Goal: Information Seeking & Learning: Find specific fact

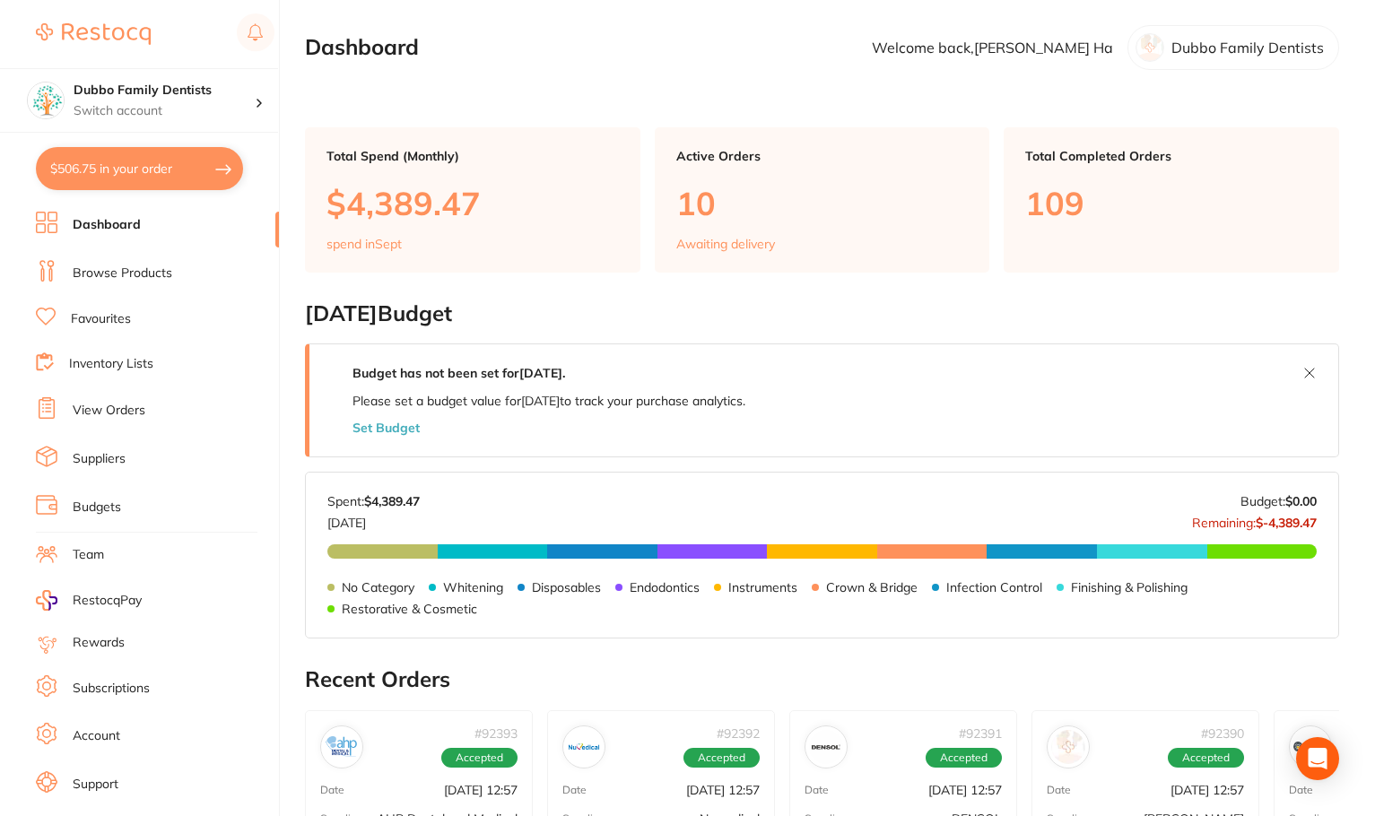
click at [150, 266] on link "Browse Products" at bounding box center [123, 274] width 100 height 18
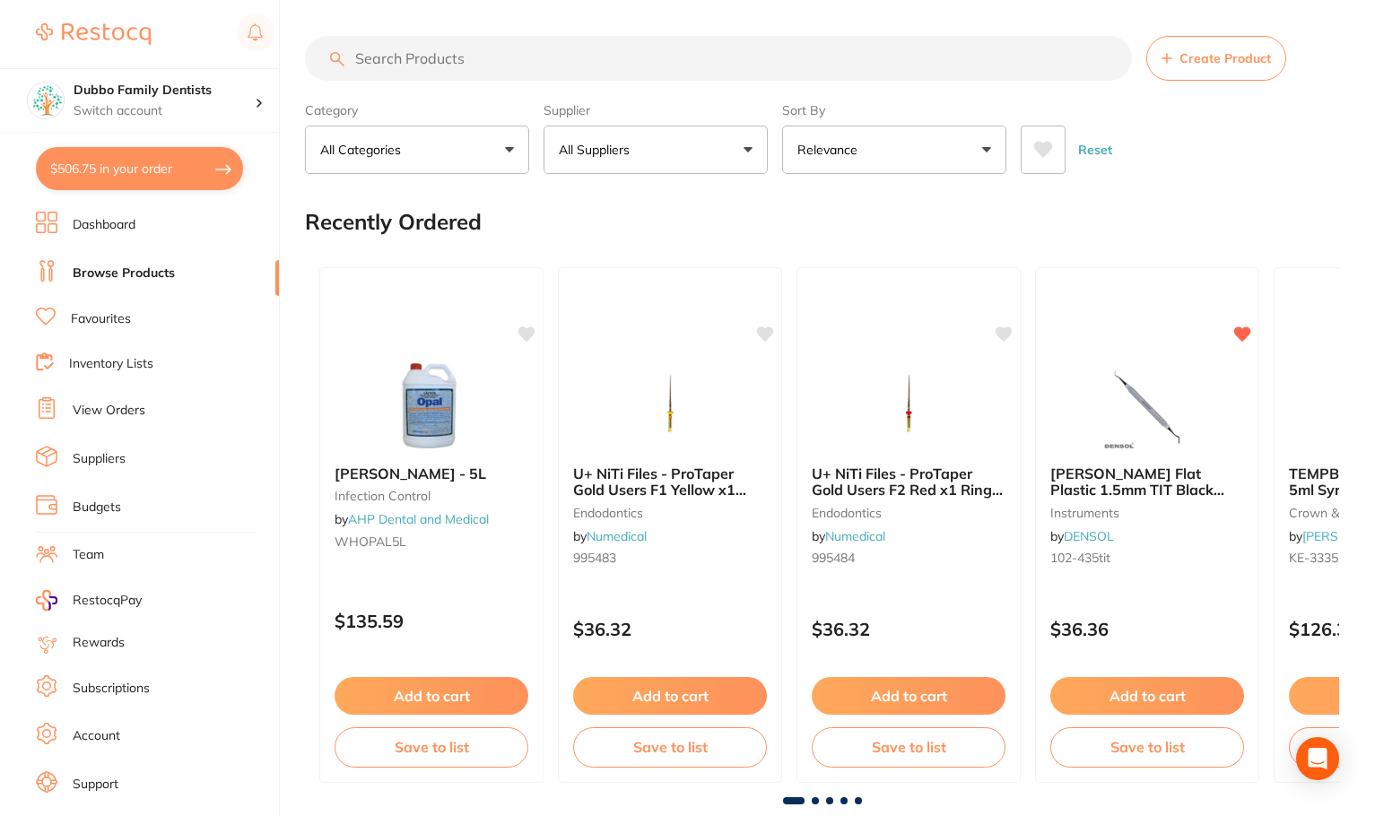
click at [477, 61] on input "search" at bounding box center [718, 58] width 827 height 45
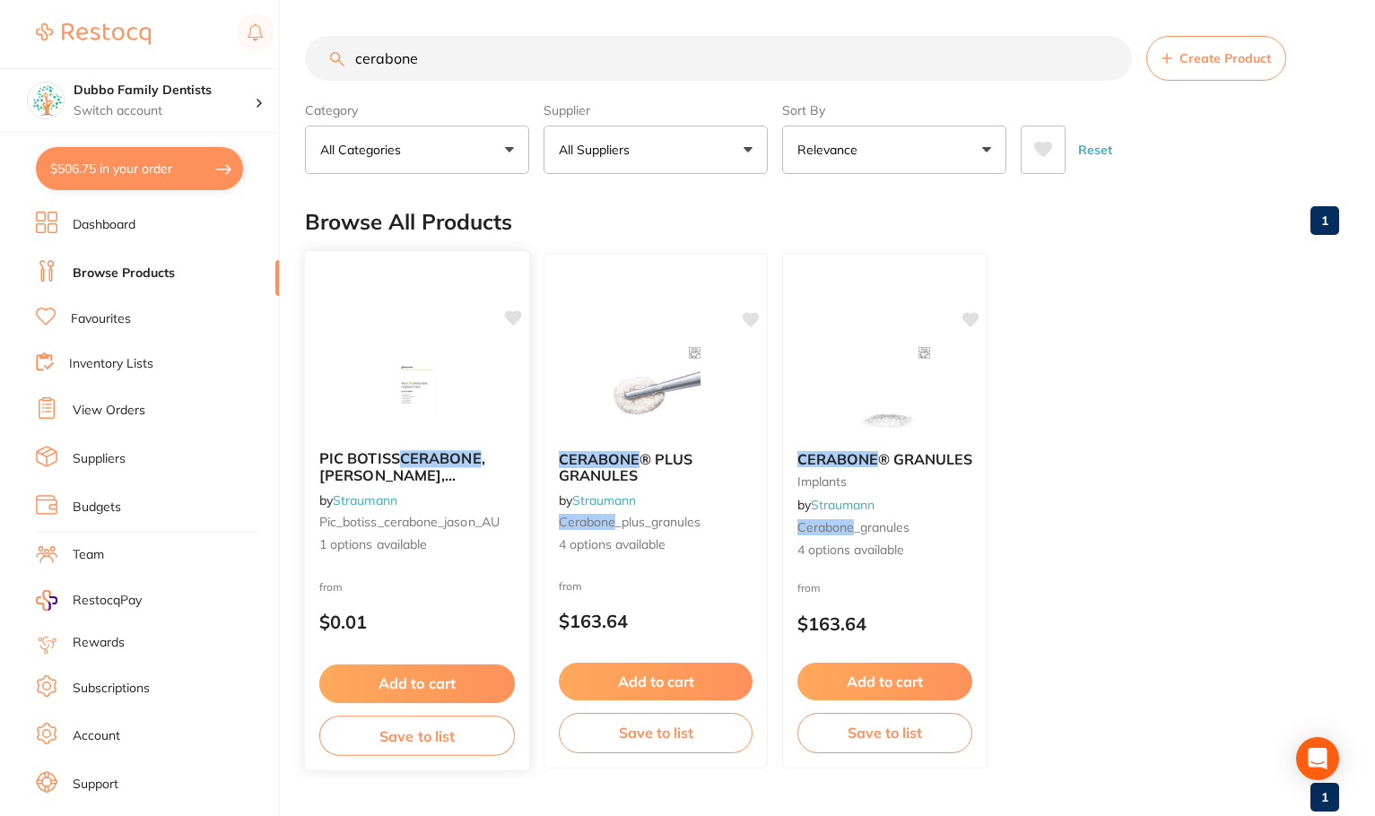
click at [442, 384] on img at bounding box center [417, 390] width 118 height 91
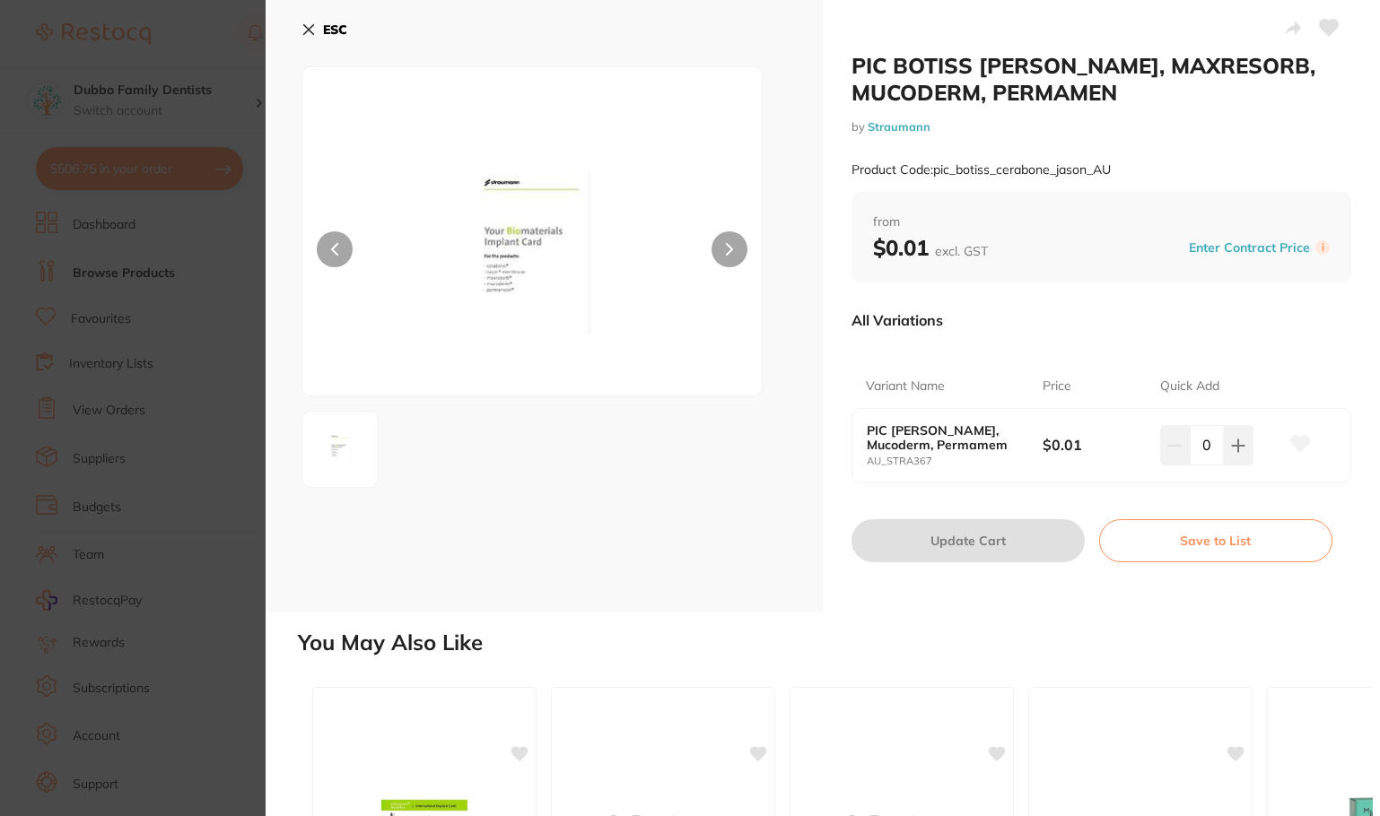
click at [310, 28] on icon at bounding box center [309, 30] width 10 height 10
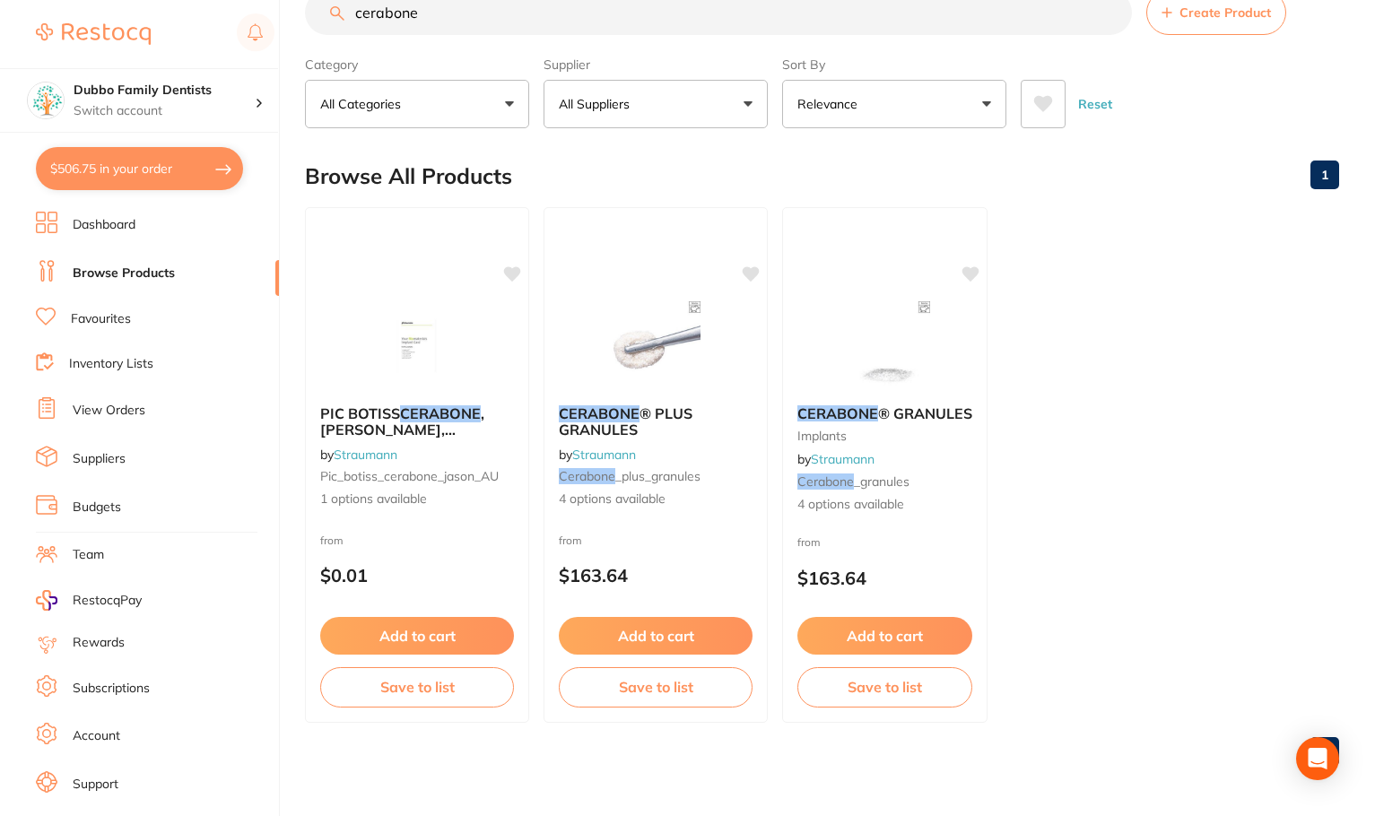
drag, startPoint x: 505, startPoint y: 14, endPoint x: 179, endPoint y: 20, distance: 326.6
click at [179, 20] on div "$506.75 Dubbo Family Dentists Switch account Dubbo Family Dentists $506.75 in y…" at bounding box center [687, 362] width 1375 height 816
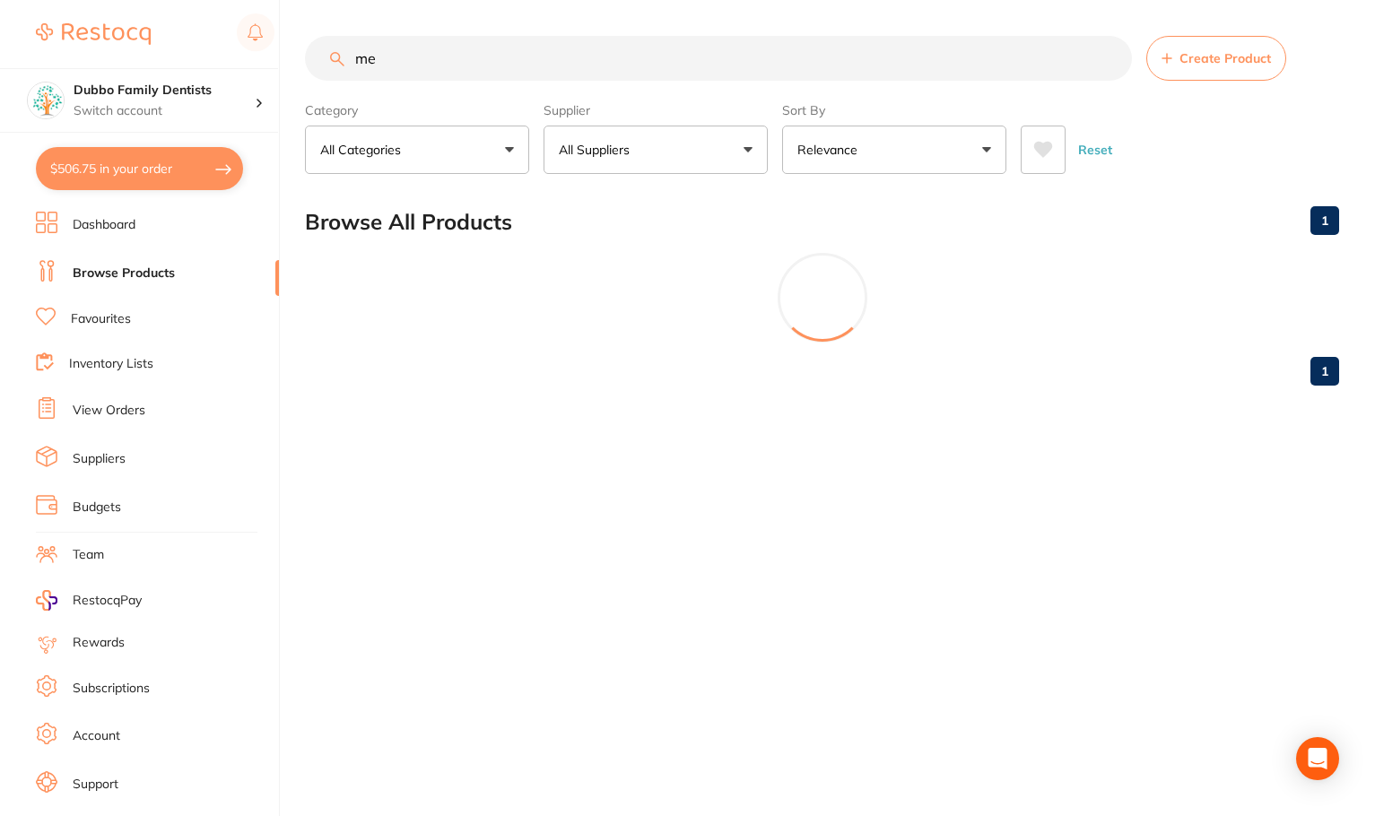
scroll to position [0, 0]
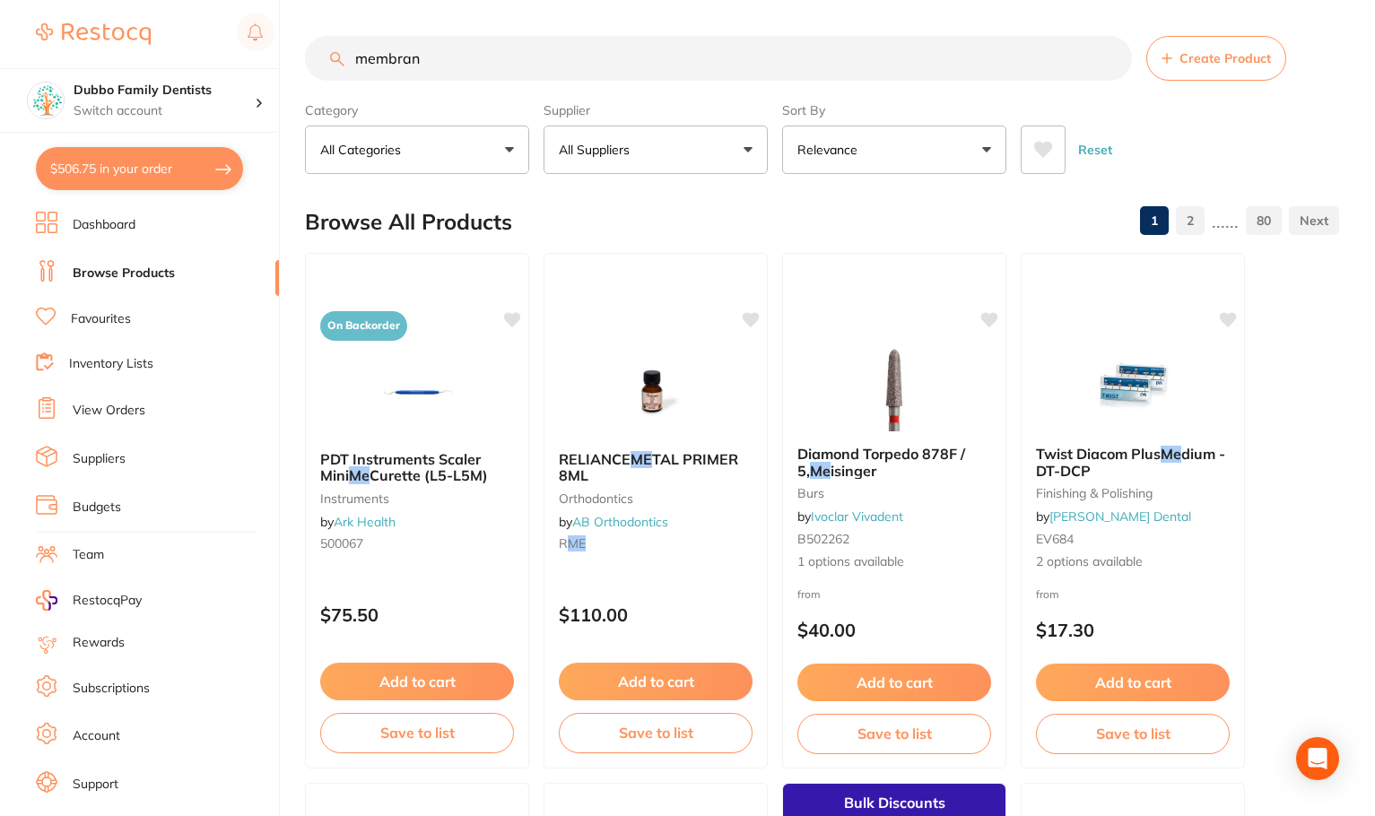
type input "membrane"
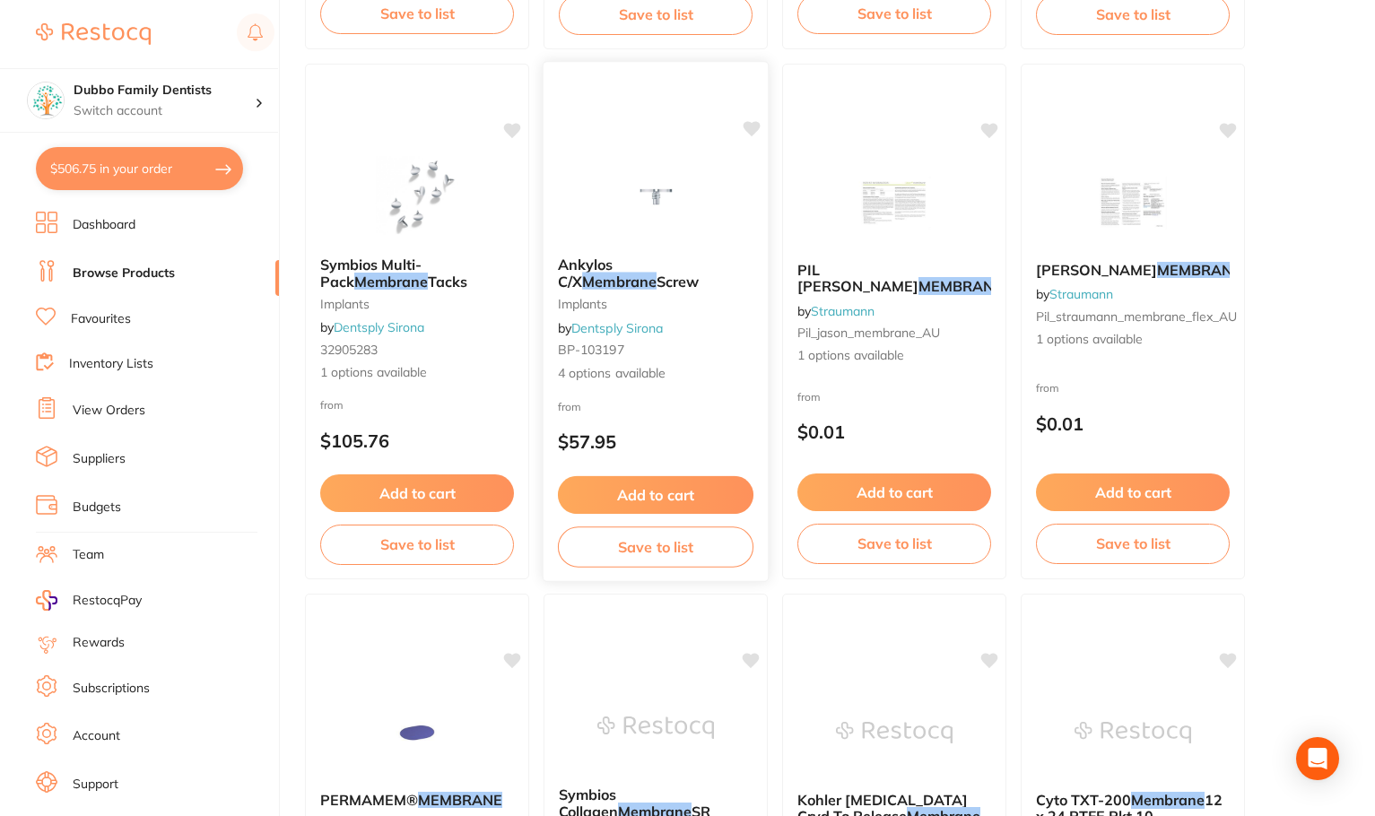
scroll to position [718, 0]
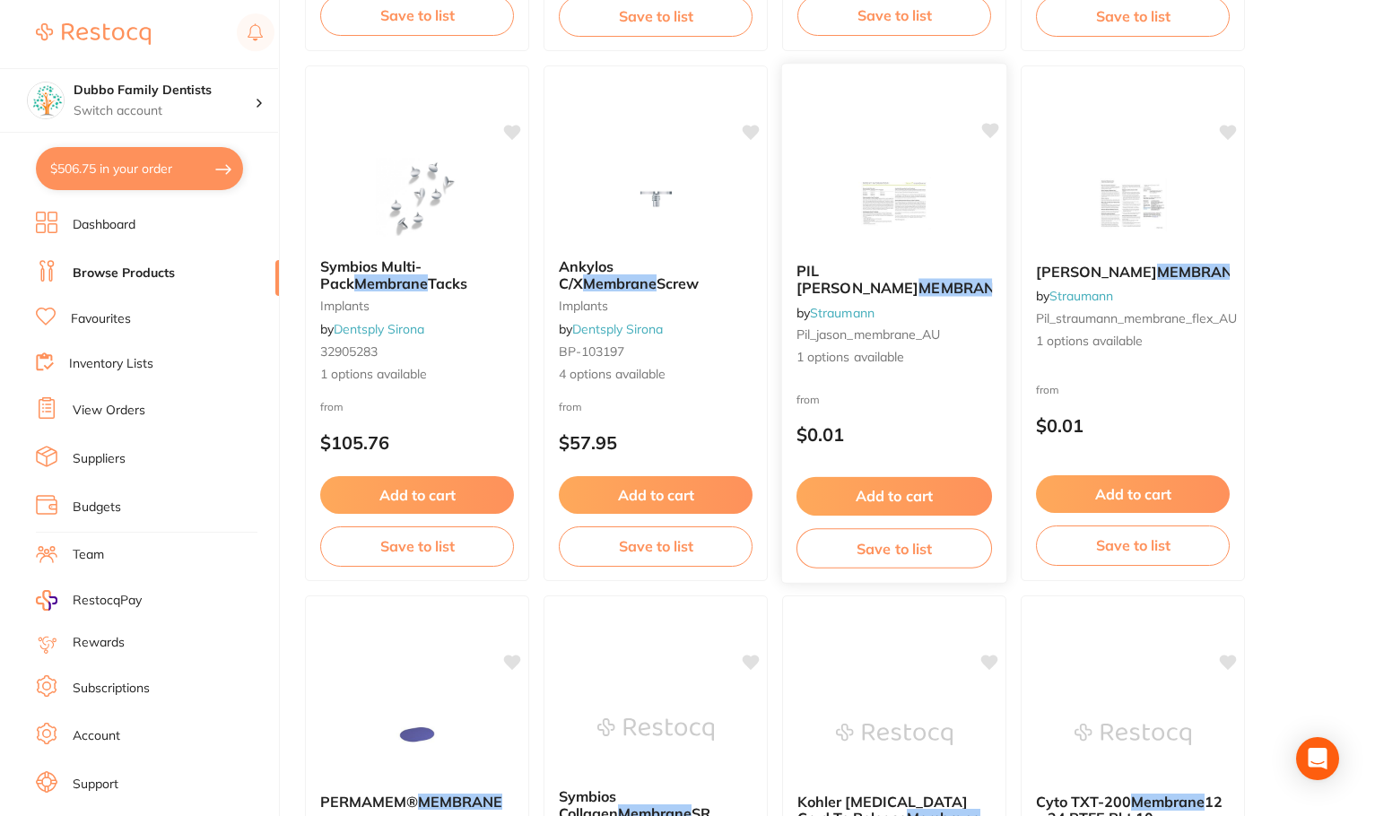
click at [892, 211] on img at bounding box center [894, 203] width 118 height 91
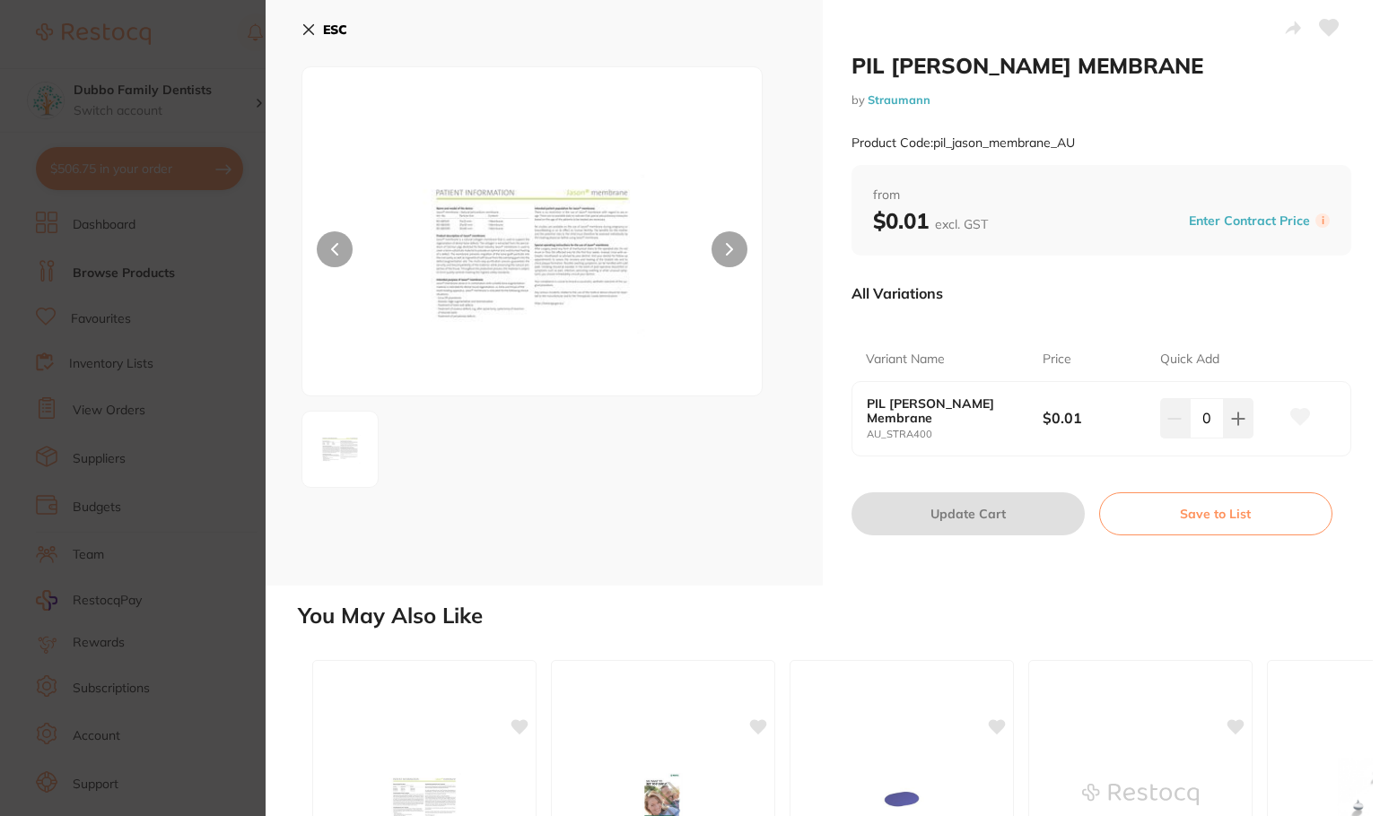
click at [742, 250] on button at bounding box center [729, 249] width 36 height 36
click at [310, 20] on button "ESC" at bounding box center [324, 29] width 46 height 31
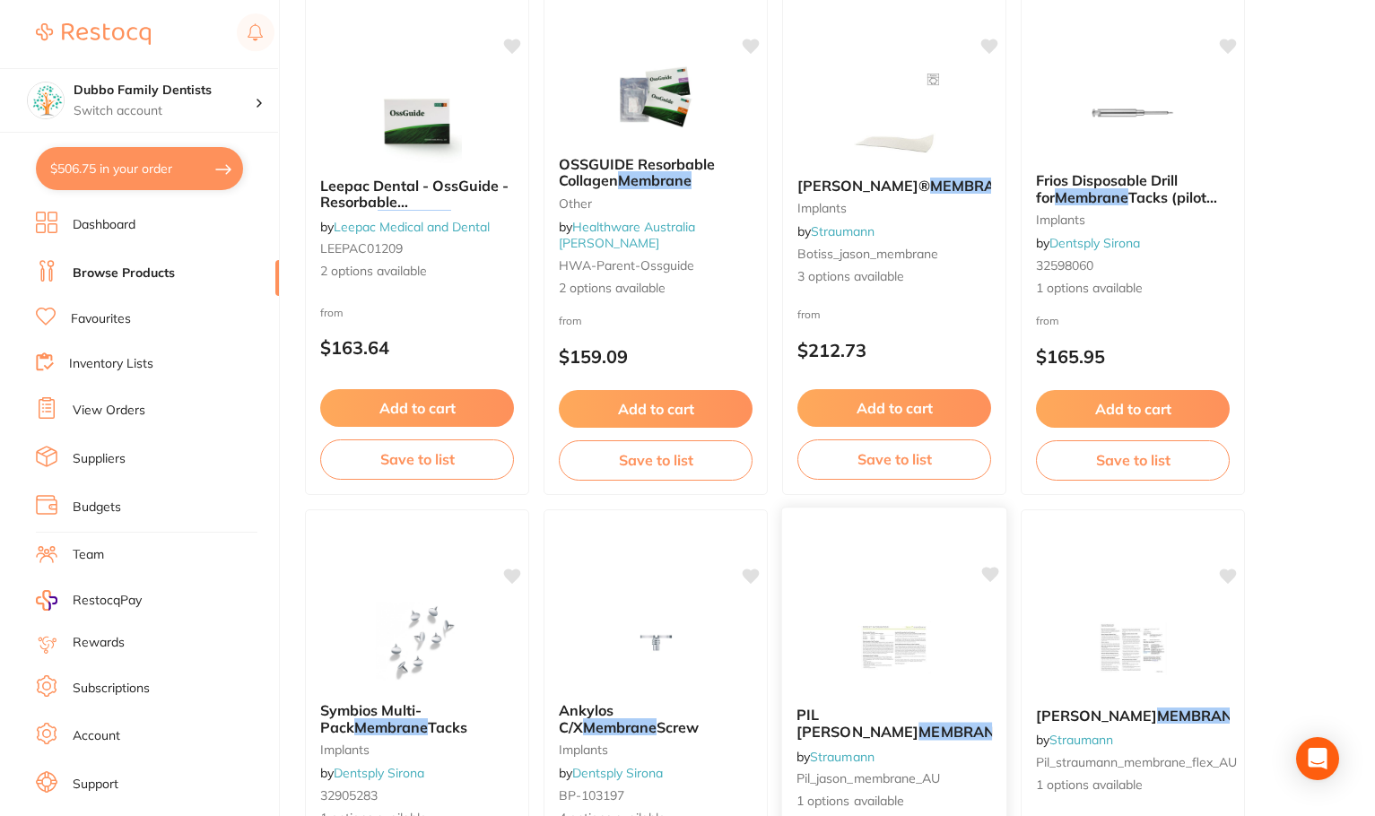
scroll to position [269, 0]
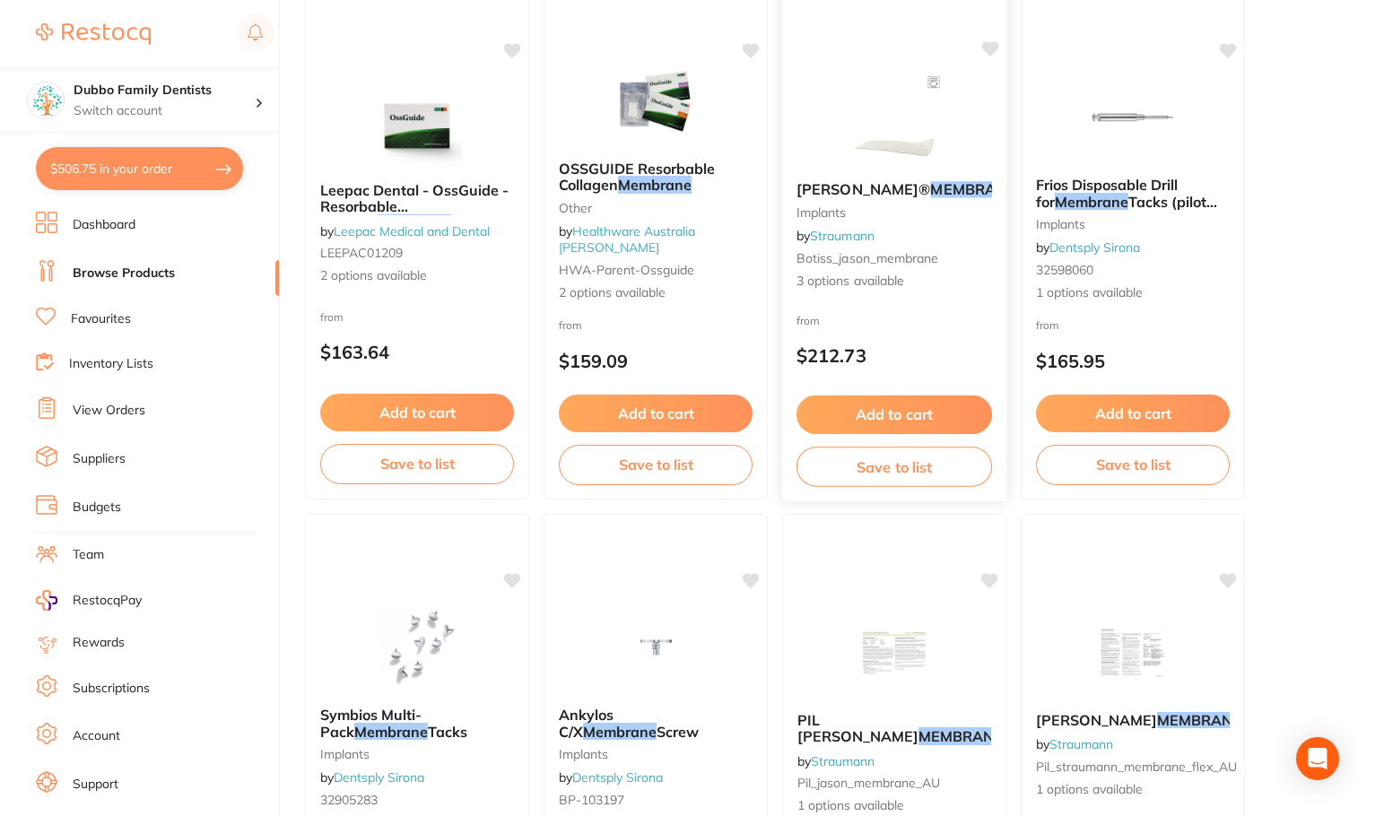
click at [909, 152] on img at bounding box center [894, 121] width 118 height 91
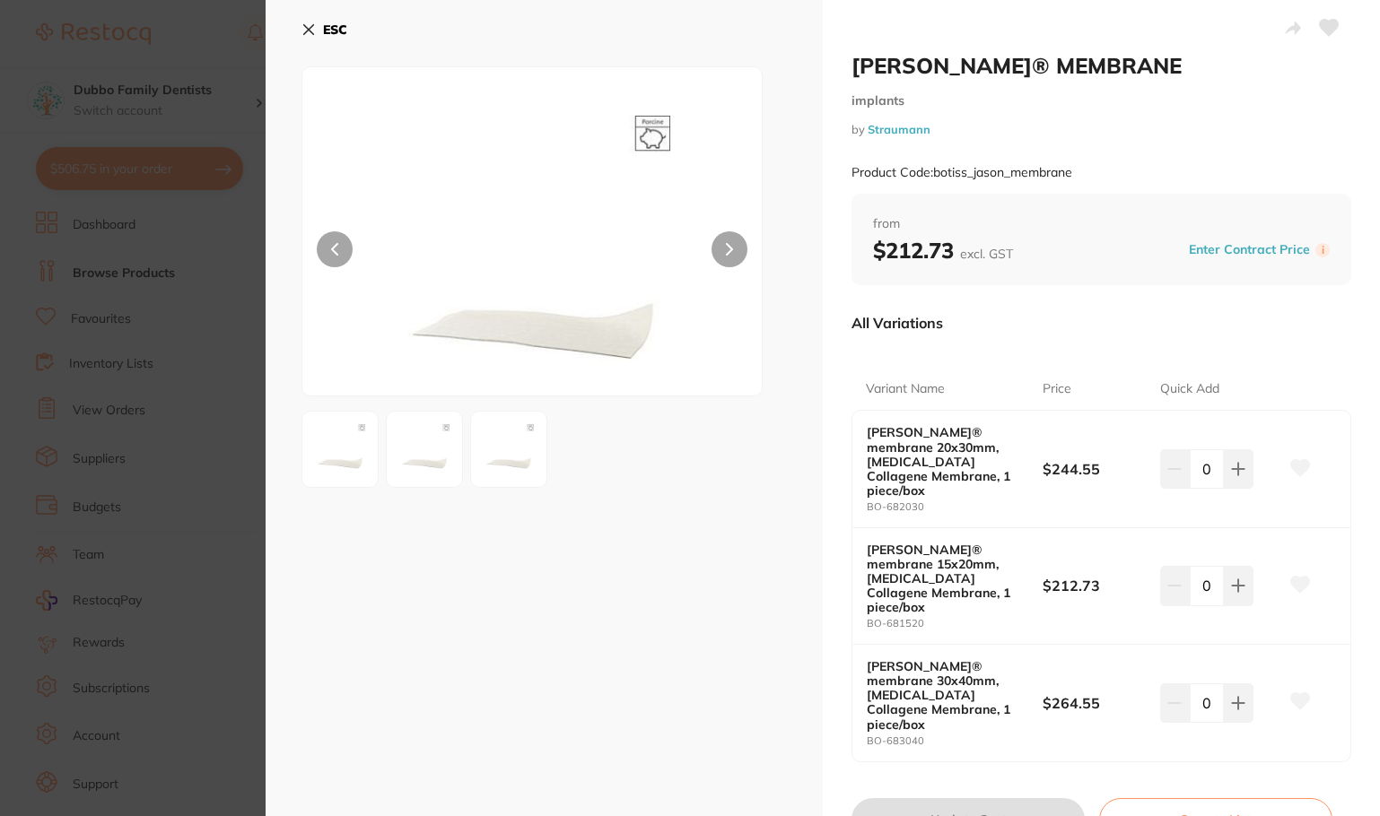
click at [307, 22] on icon at bounding box center [308, 29] width 14 height 14
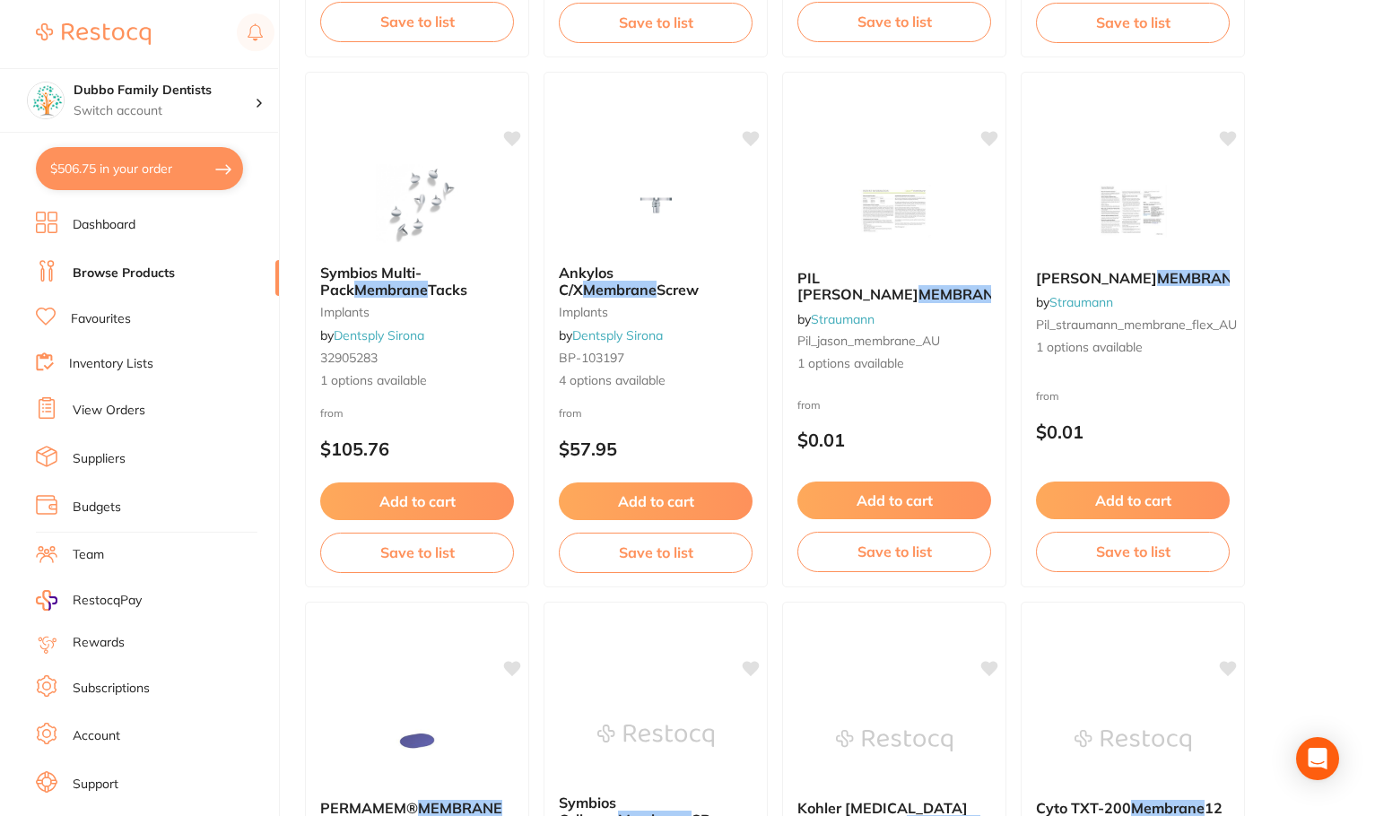
scroll to position [718, 0]
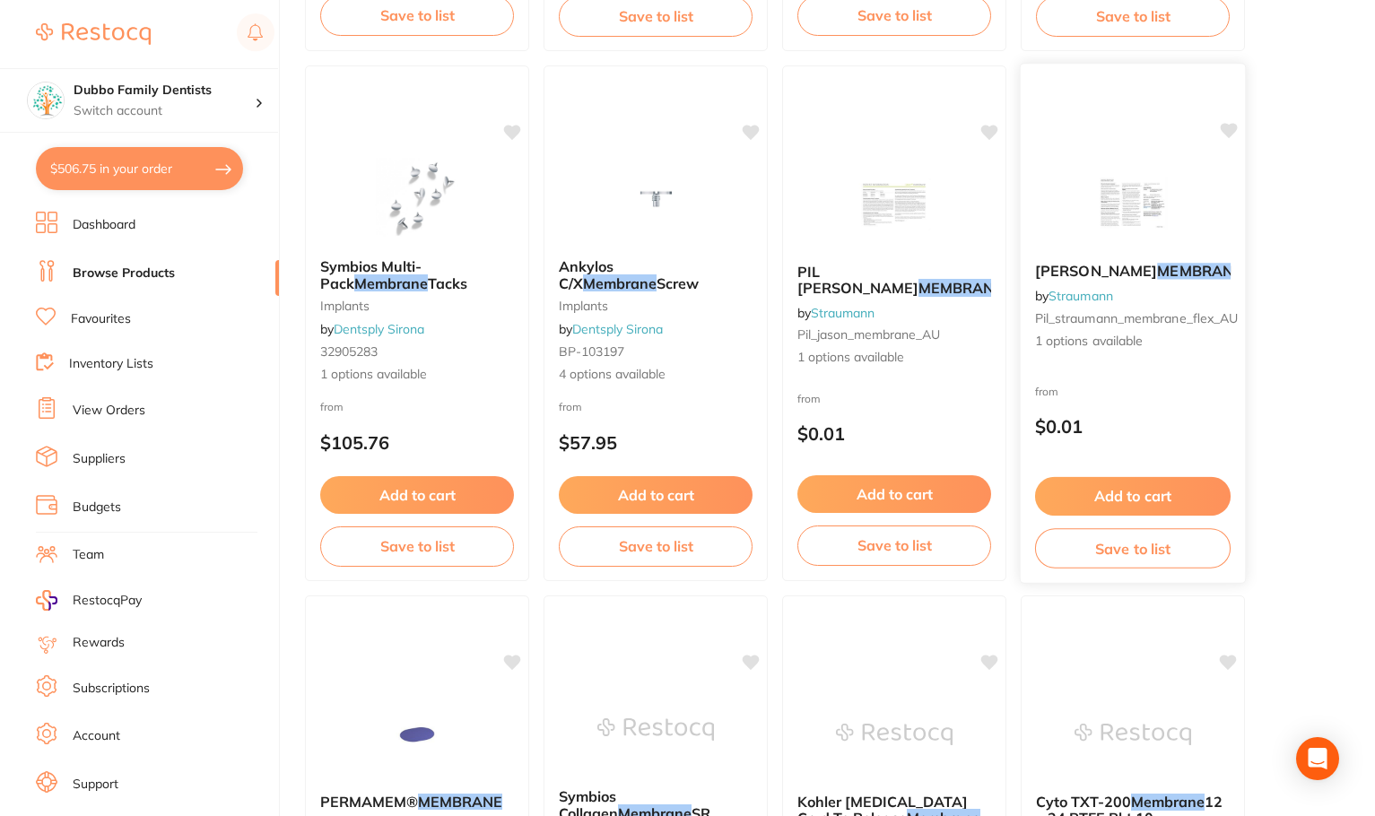
click at [1077, 304] on link "Straumann" at bounding box center [1081, 296] width 65 height 16
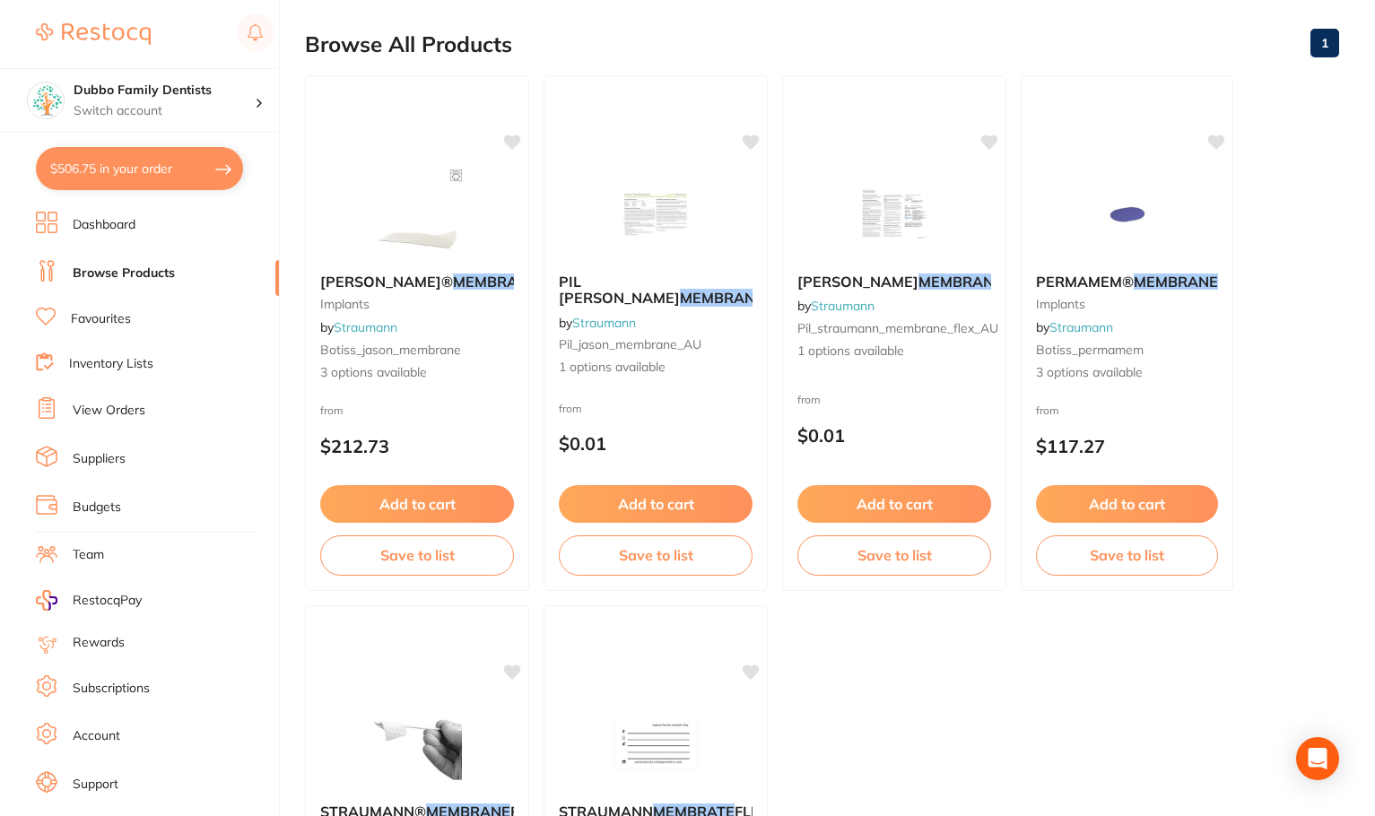
scroll to position [449, 0]
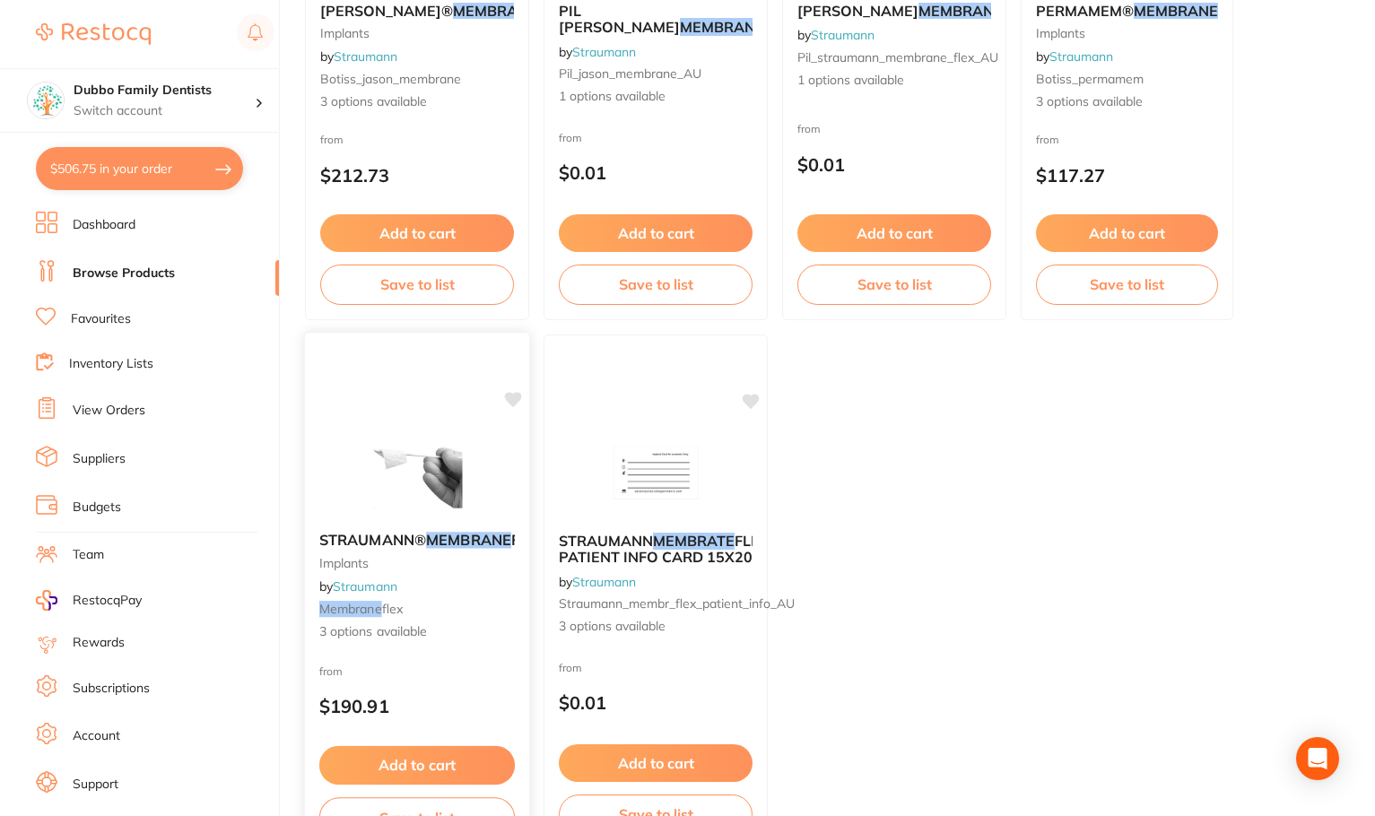
click at [391, 430] on img at bounding box center [417, 472] width 118 height 91
click at [394, 420] on div "STRAUMANN® MEMBRANE FLEX implants by Straumann membrane flex 3 options availabl…" at bounding box center [417, 592] width 227 height 521
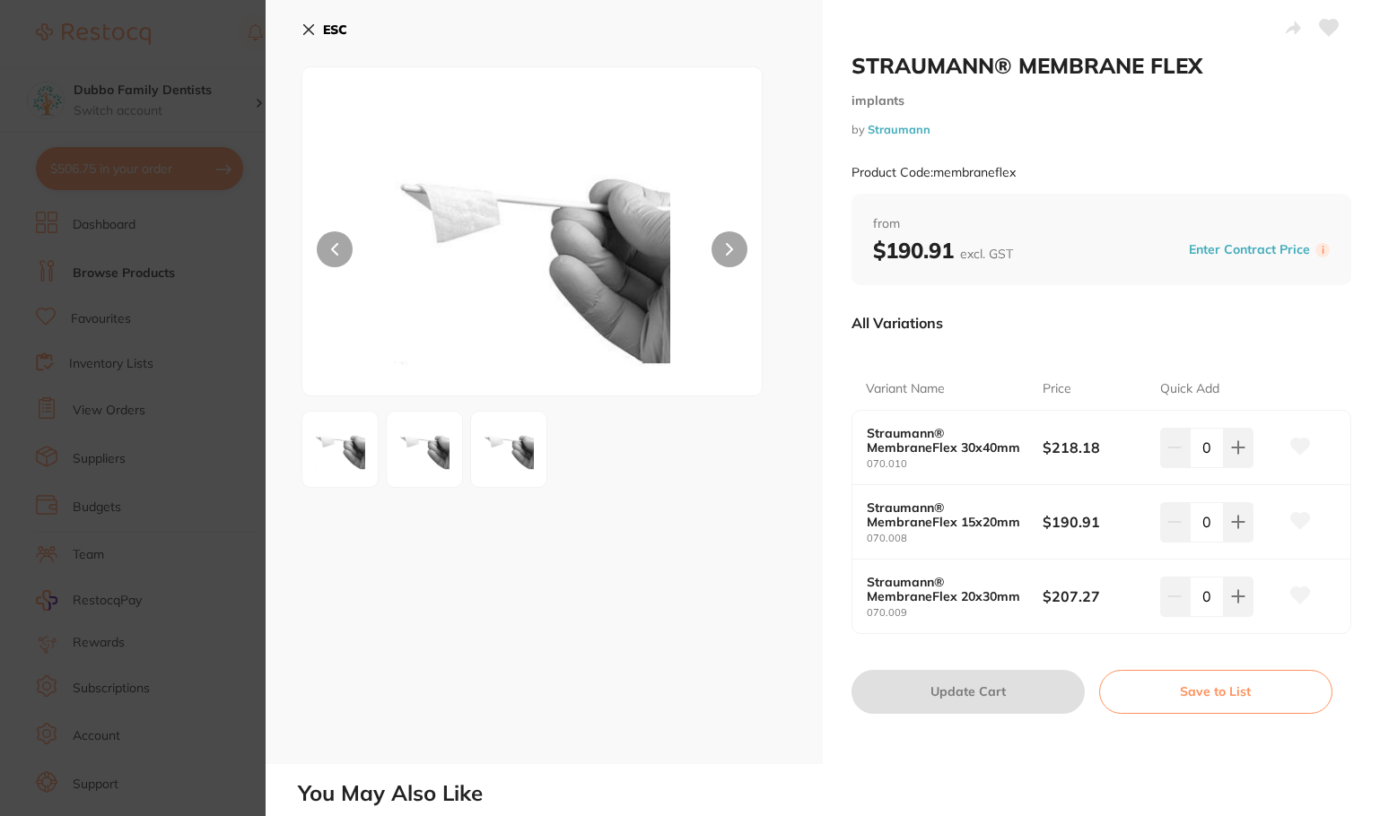
click at [315, 31] on icon at bounding box center [308, 29] width 14 height 14
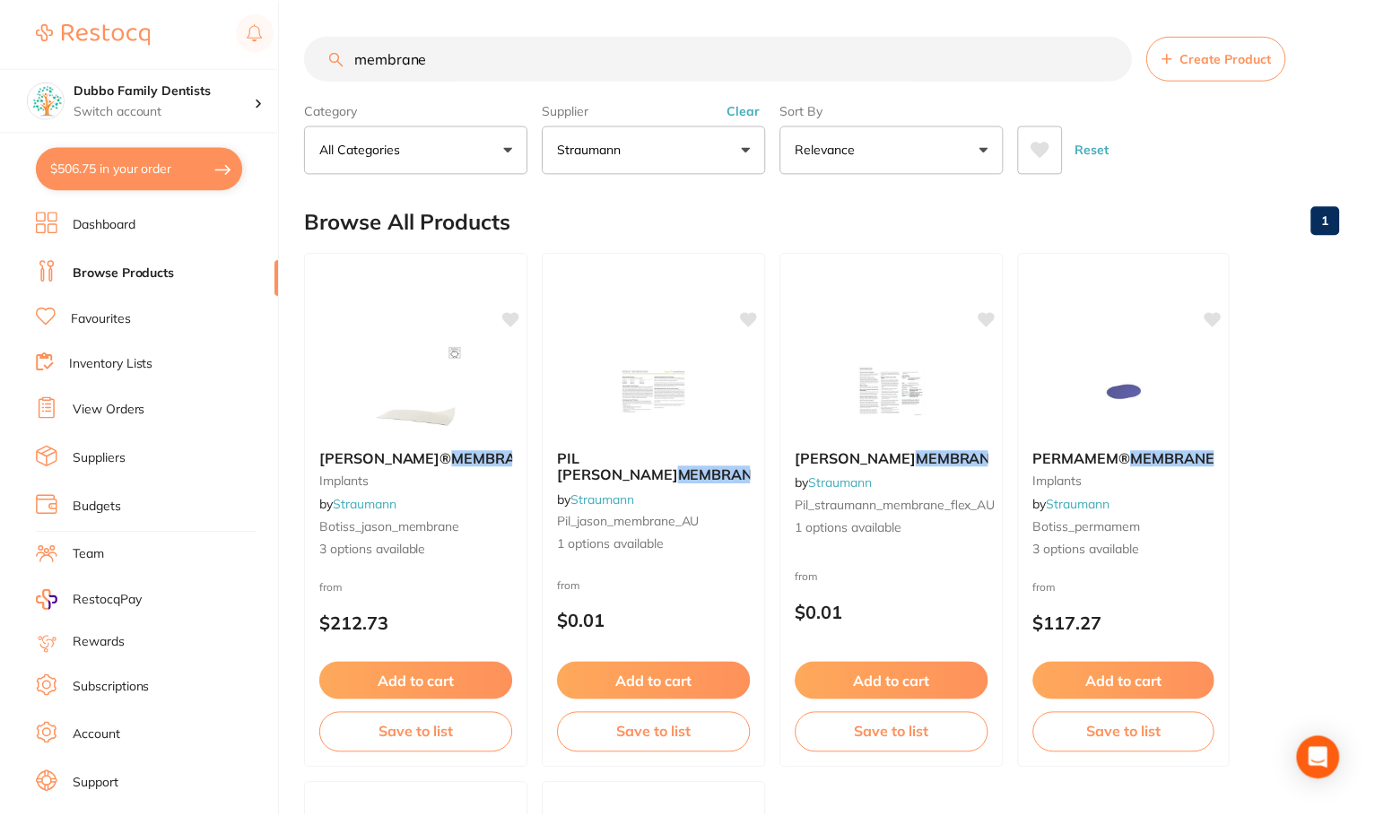
scroll to position [449, 0]
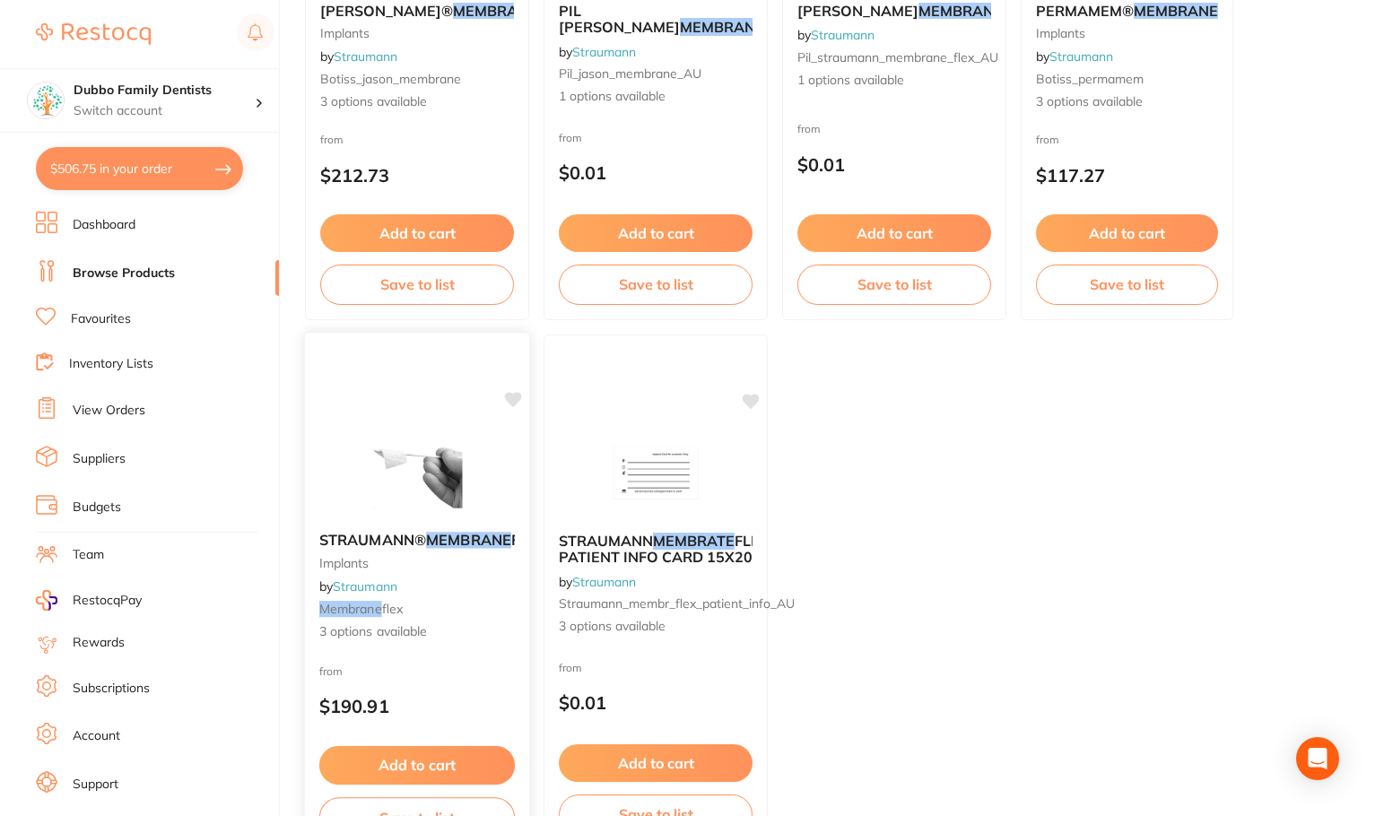
click at [419, 433] on img at bounding box center [417, 472] width 118 height 91
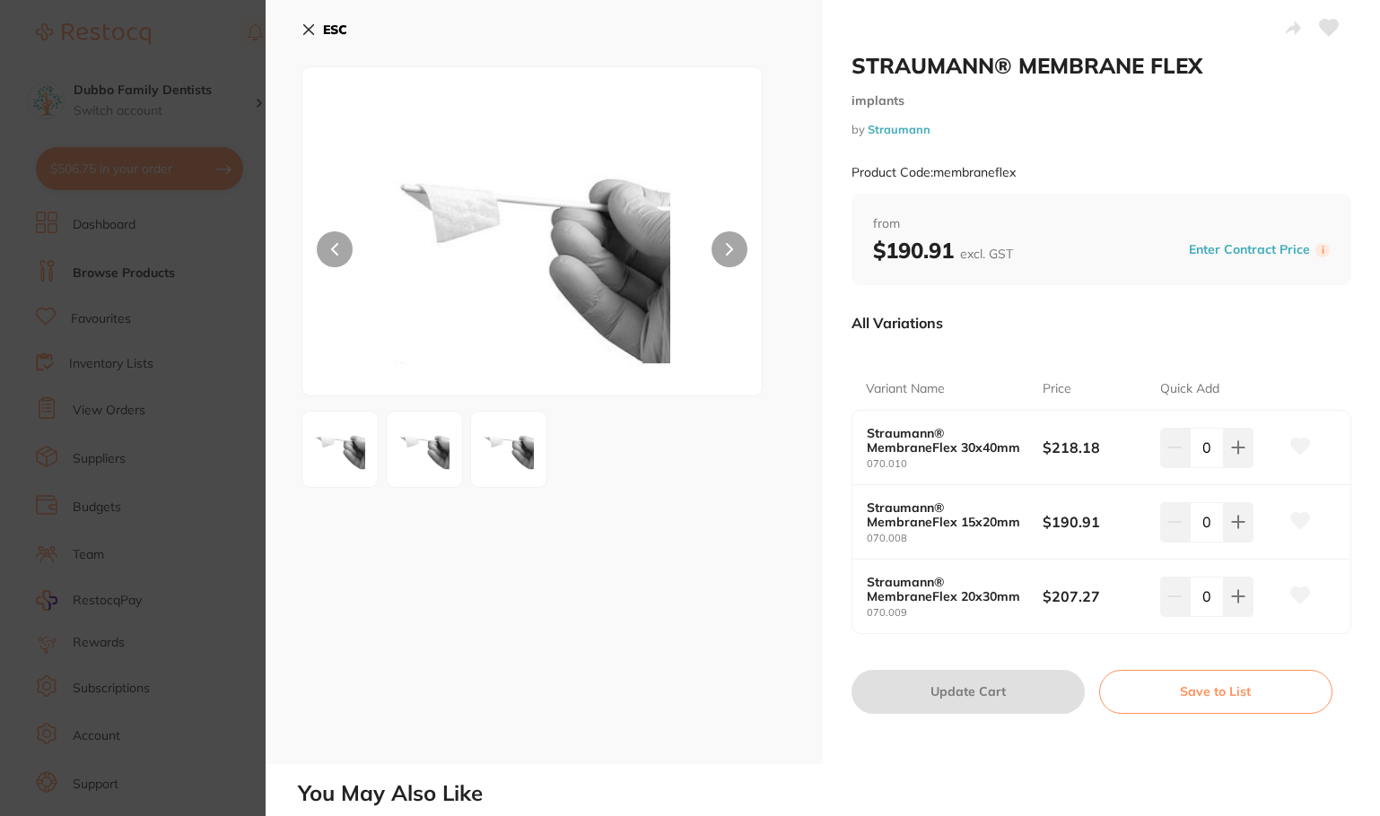
click at [309, 28] on icon at bounding box center [308, 29] width 14 height 14
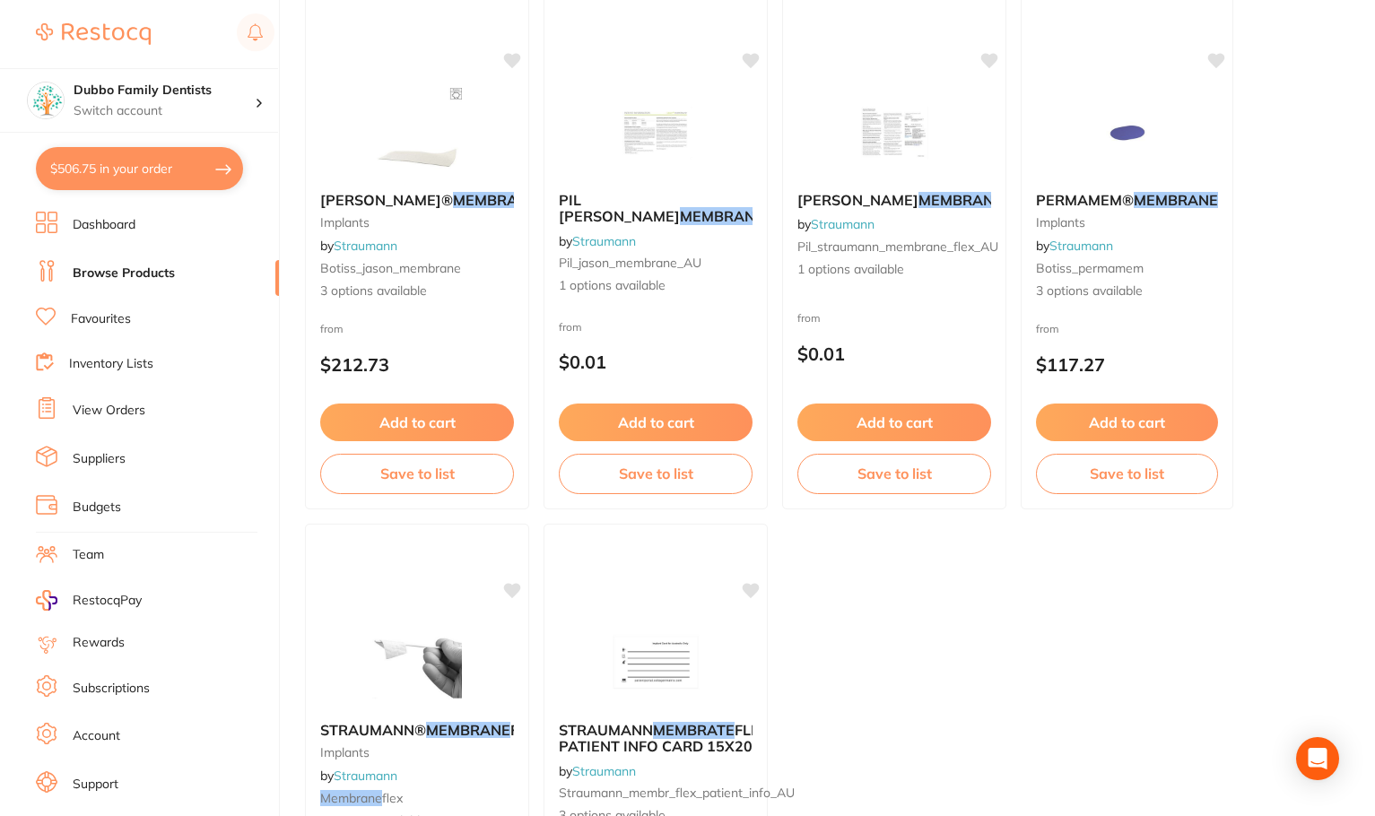
scroll to position [90, 0]
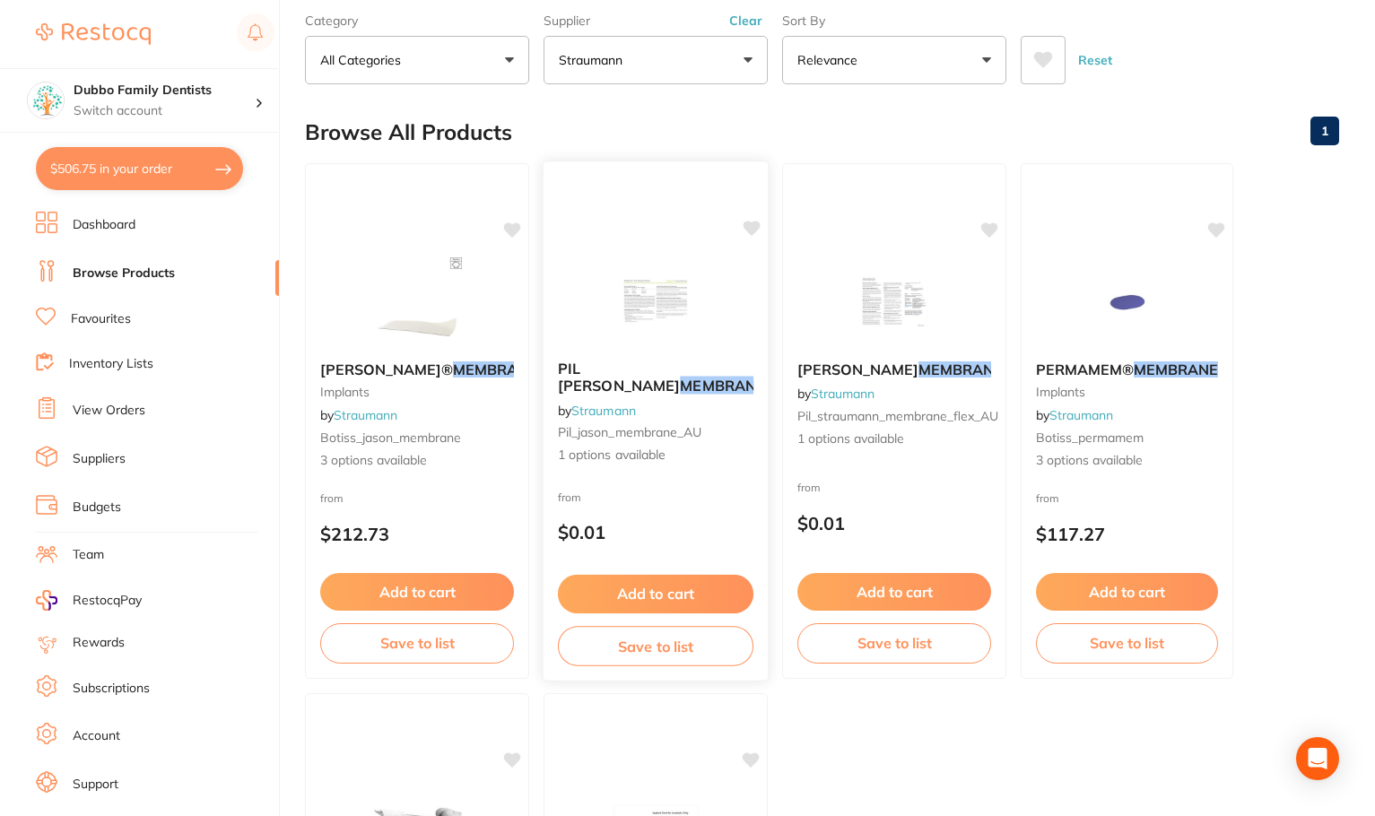
click at [659, 309] on img at bounding box center [656, 301] width 118 height 91
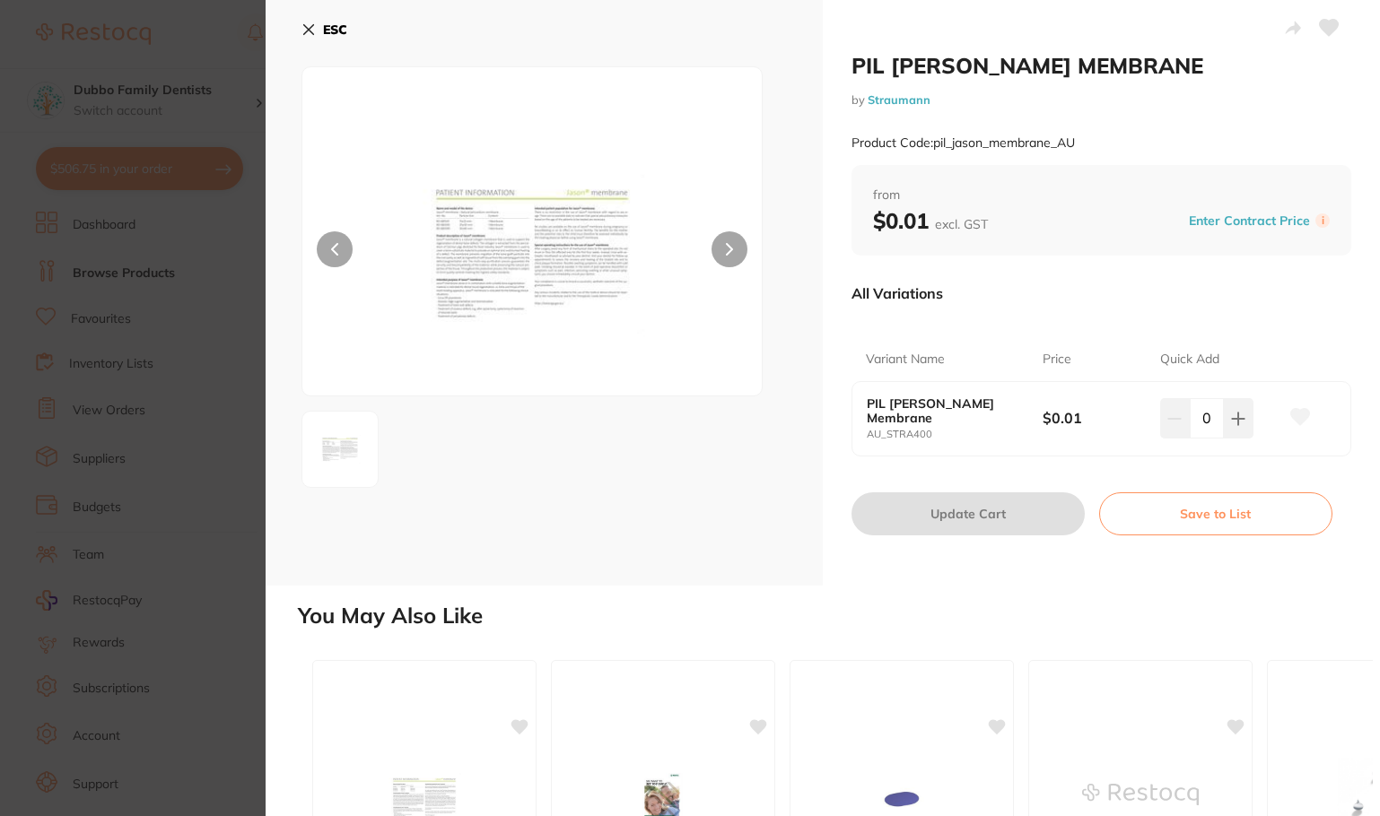
click at [306, 27] on icon at bounding box center [309, 30] width 10 height 10
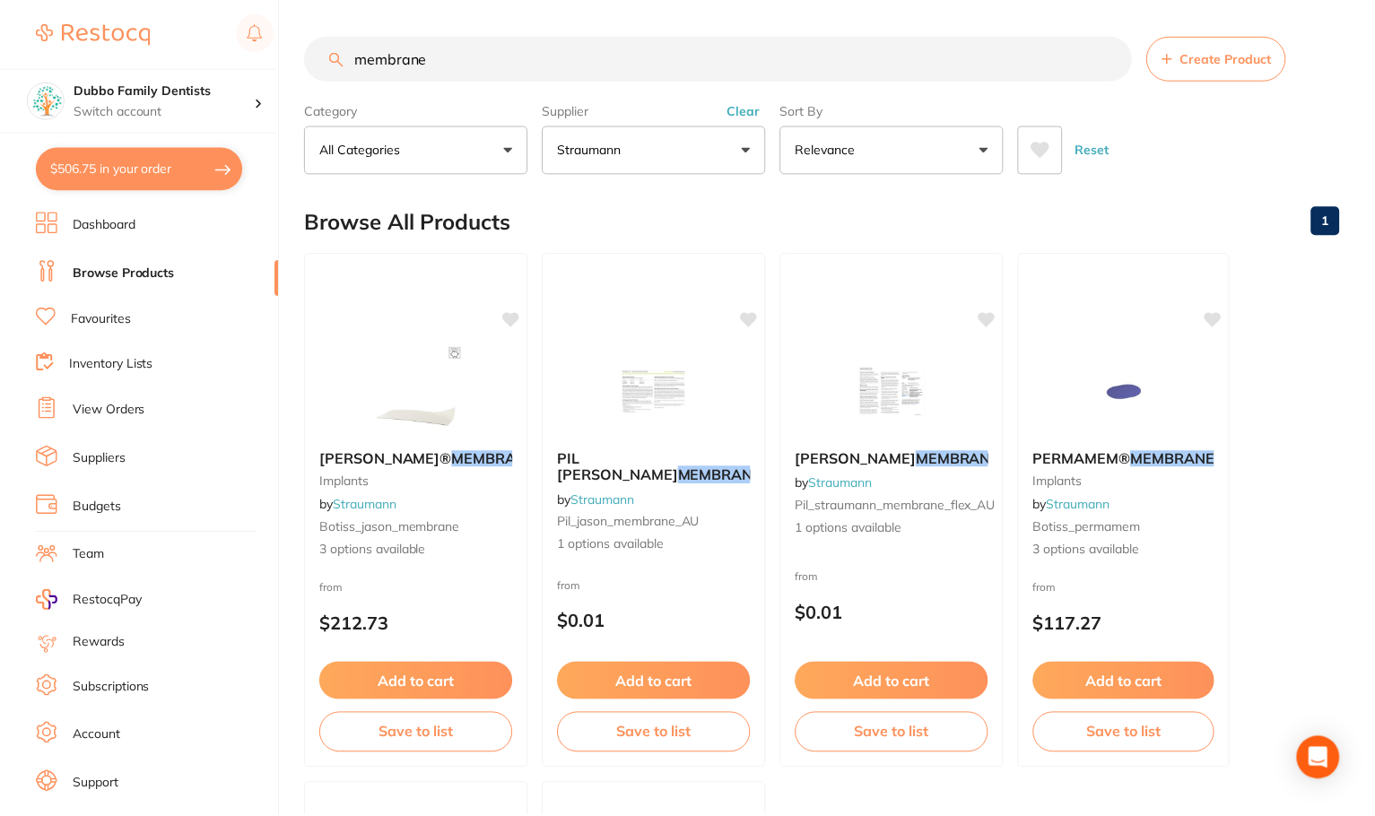
scroll to position [90, 0]
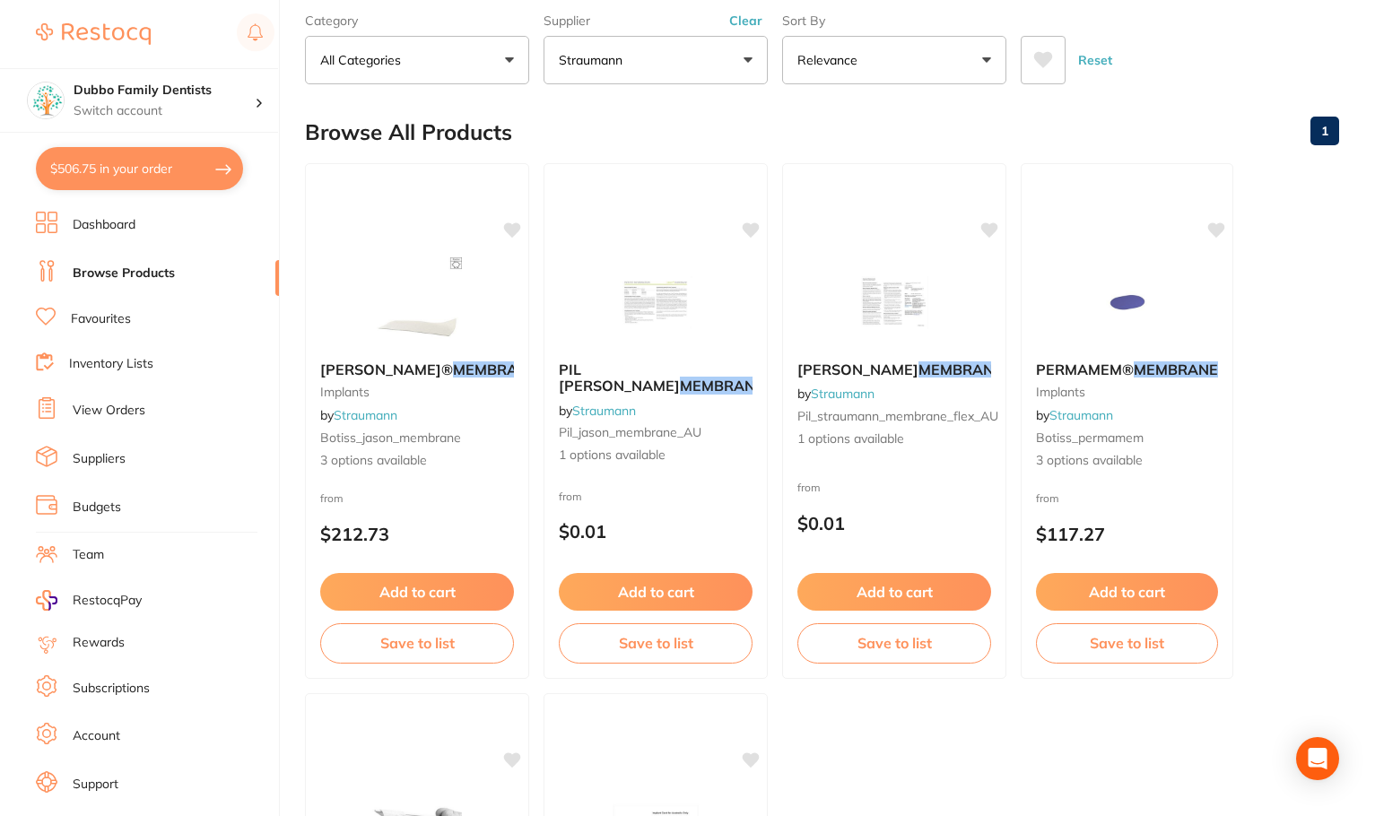
click at [130, 319] on link "Favourites" at bounding box center [101, 319] width 60 height 18
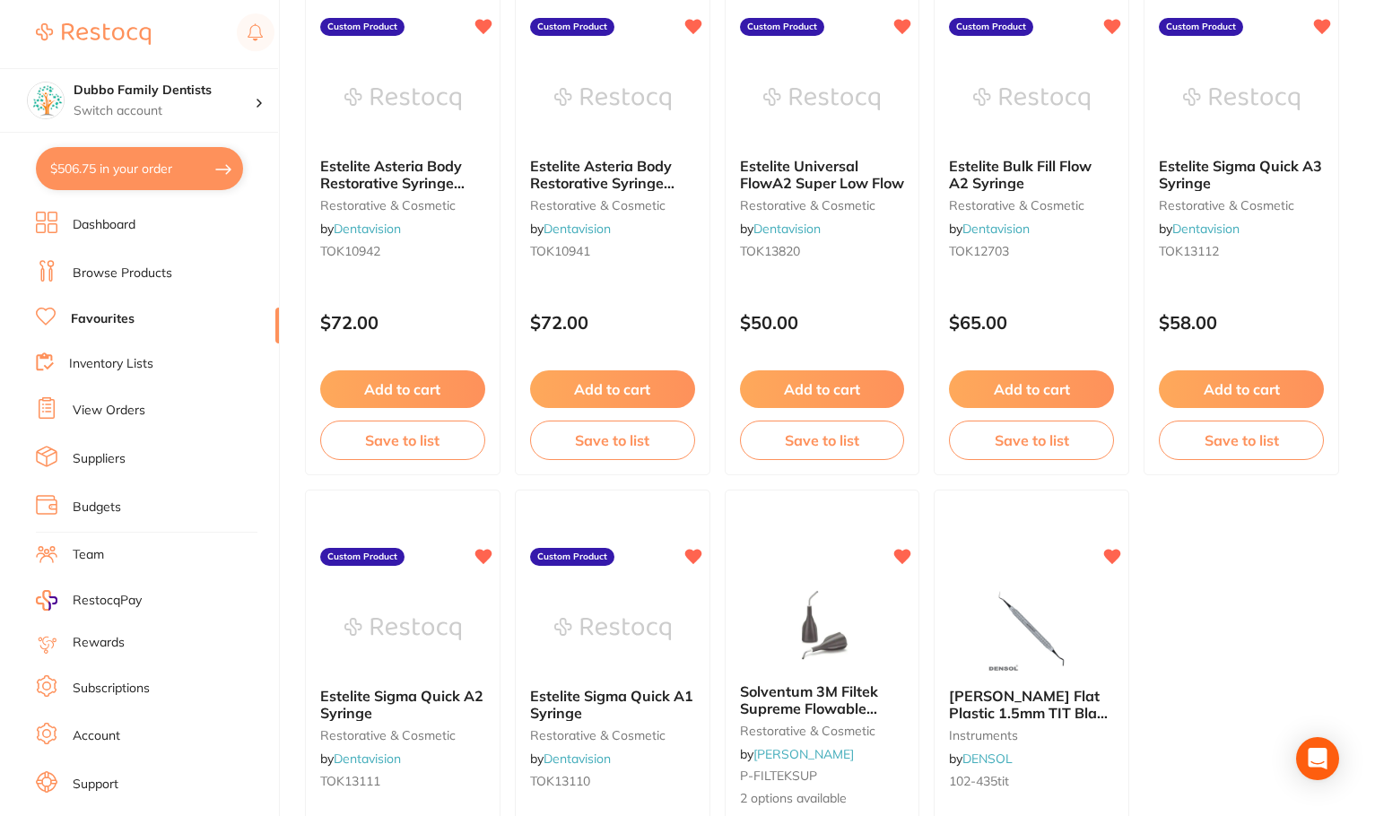
scroll to position [5294, 0]
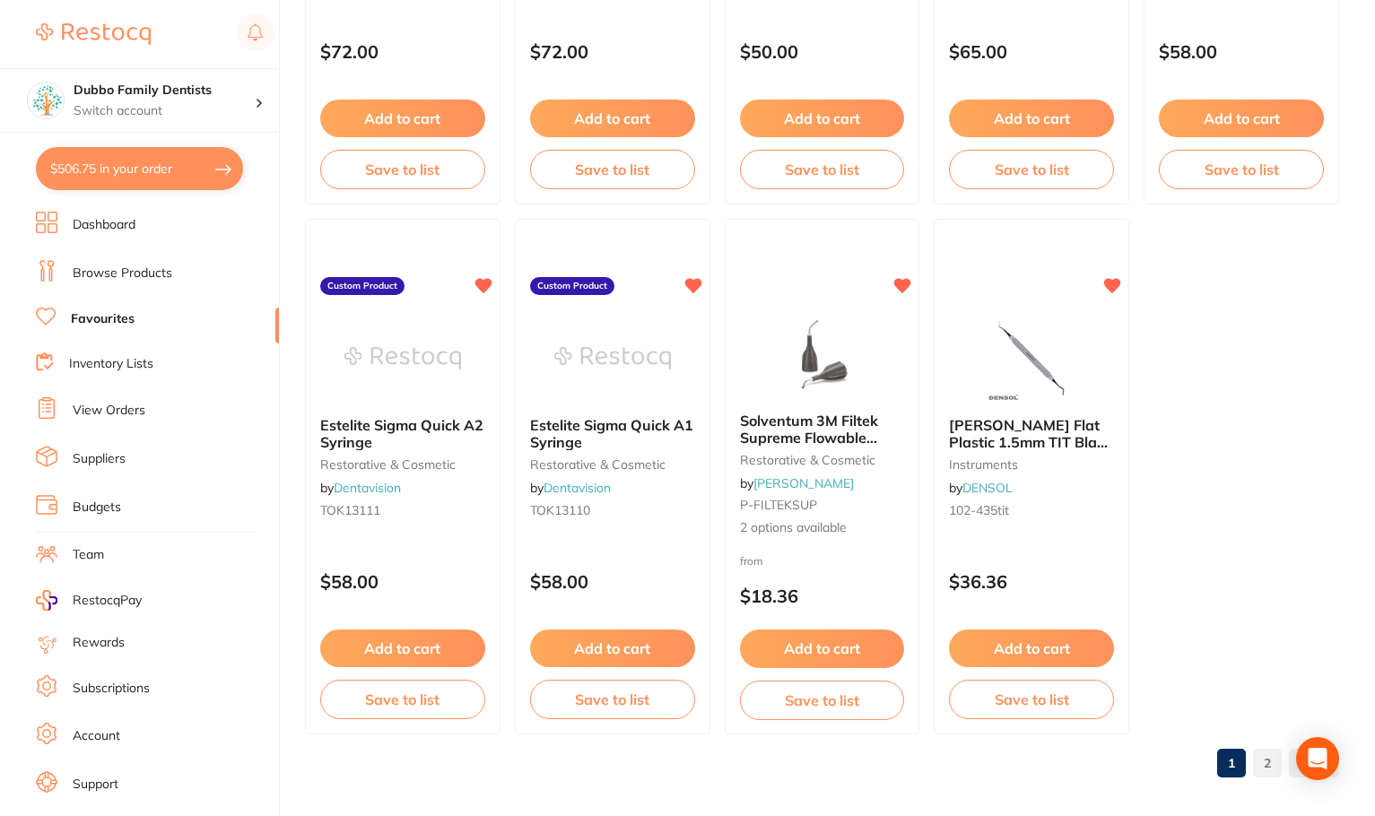
click at [1269, 759] on link "2" at bounding box center [1267, 764] width 29 height 36
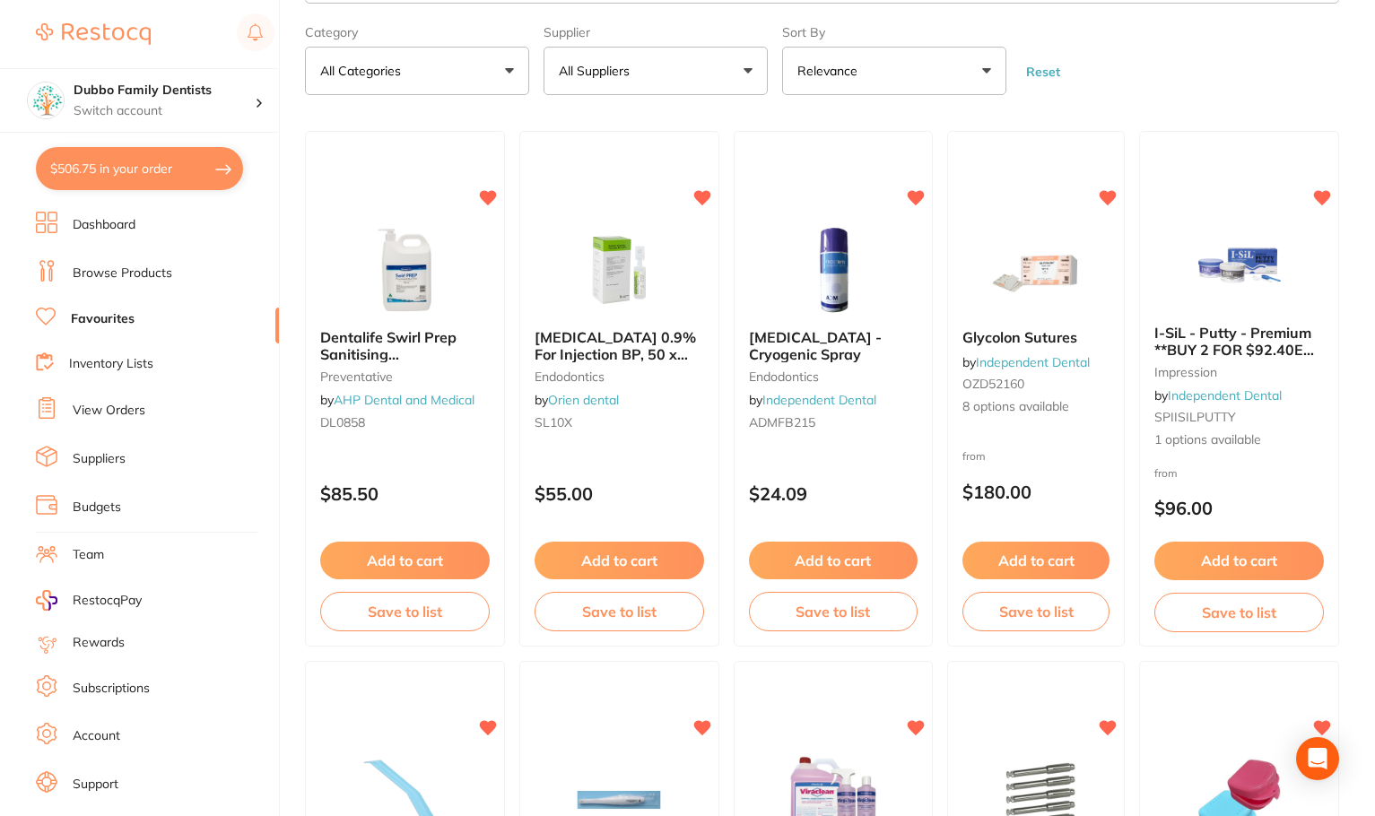
scroll to position [76, 0]
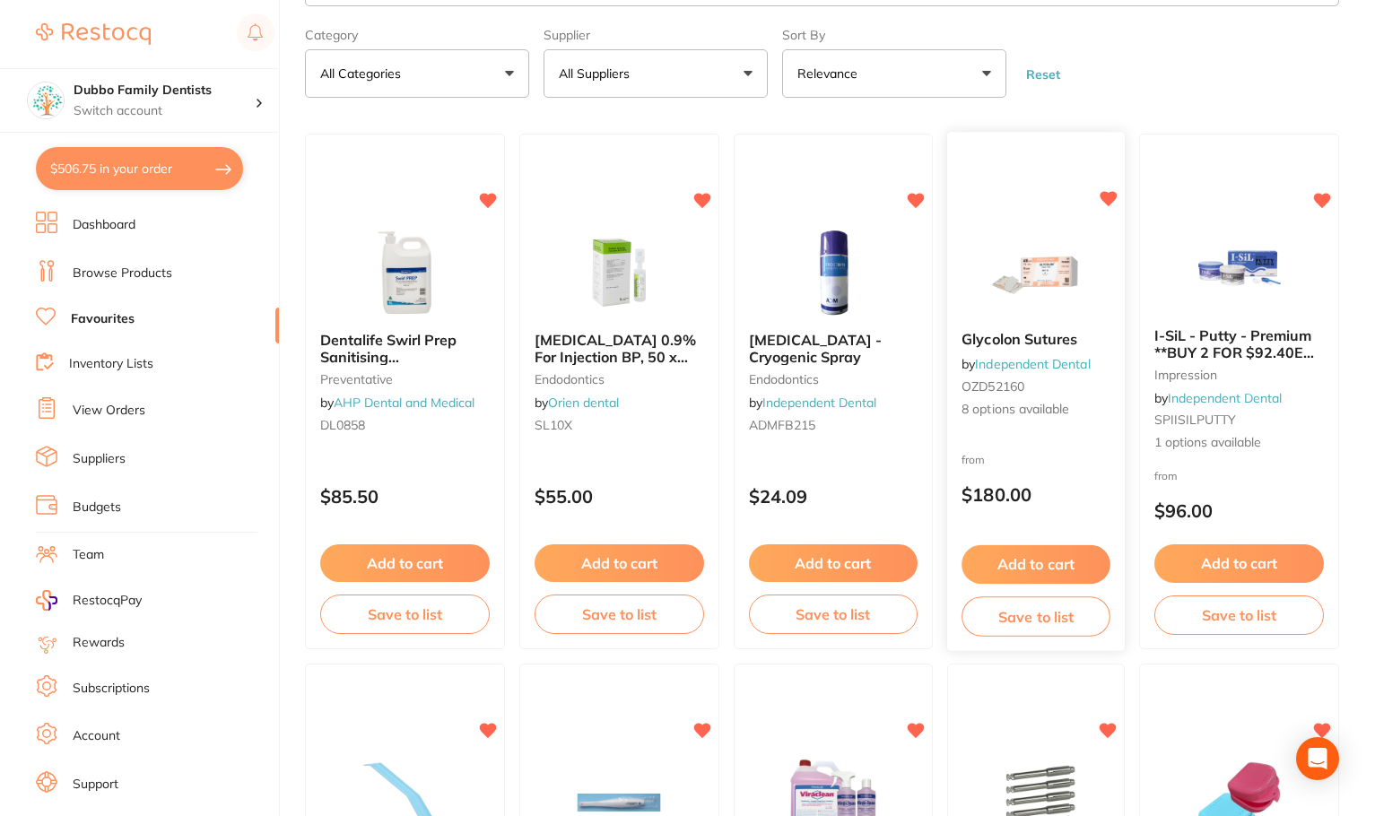
click at [1032, 264] on img at bounding box center [1037, 272] width 118 height 91
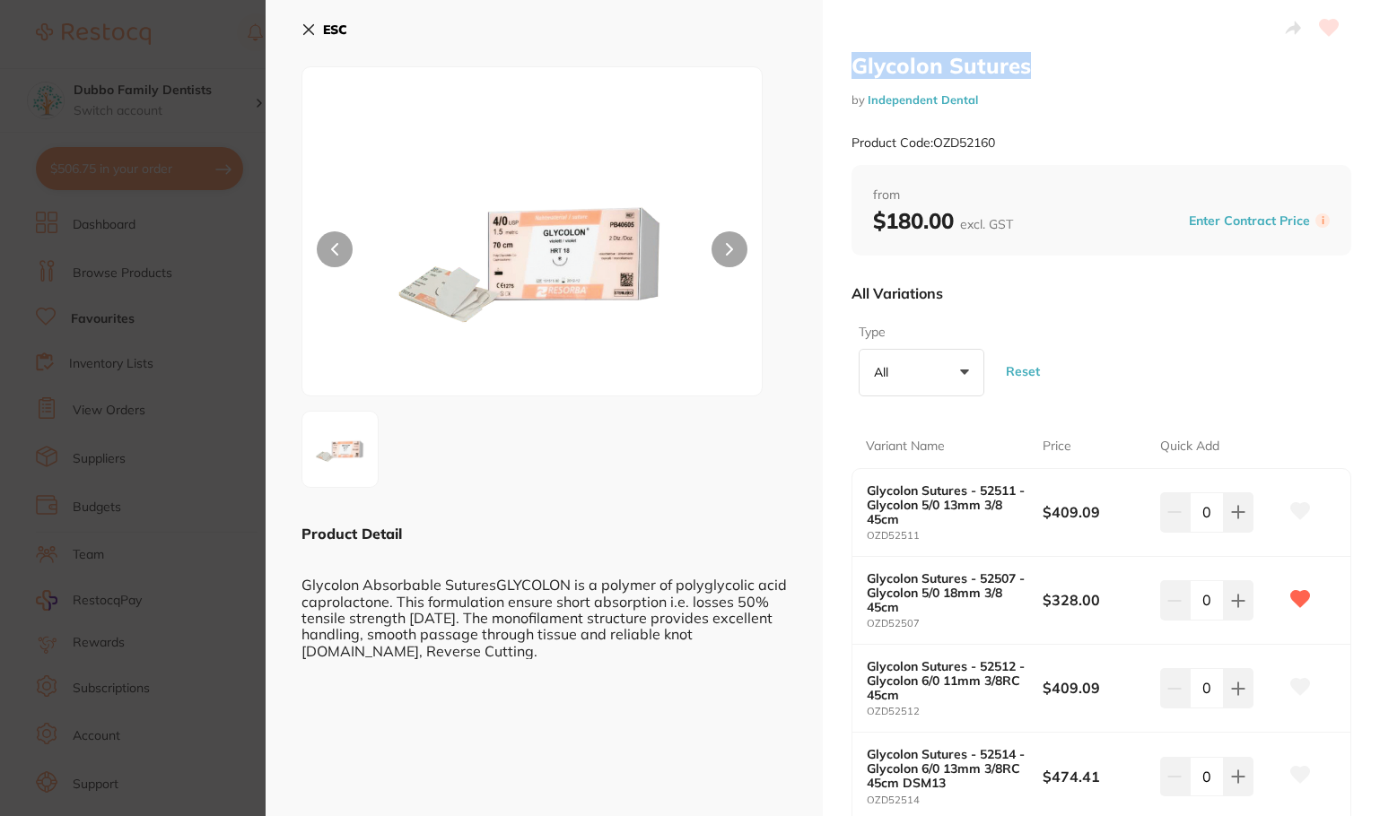
drag, startPoint x: 849, startPoint y: 64, endPoint x: 1039, endPoint y: 76, distance: 190.6
click at [1039, 76] on h2 "Glycolon Sutures" at bounding box center [1101, 65] width 500 height 27
copy h2 "Glycolon Sutures"
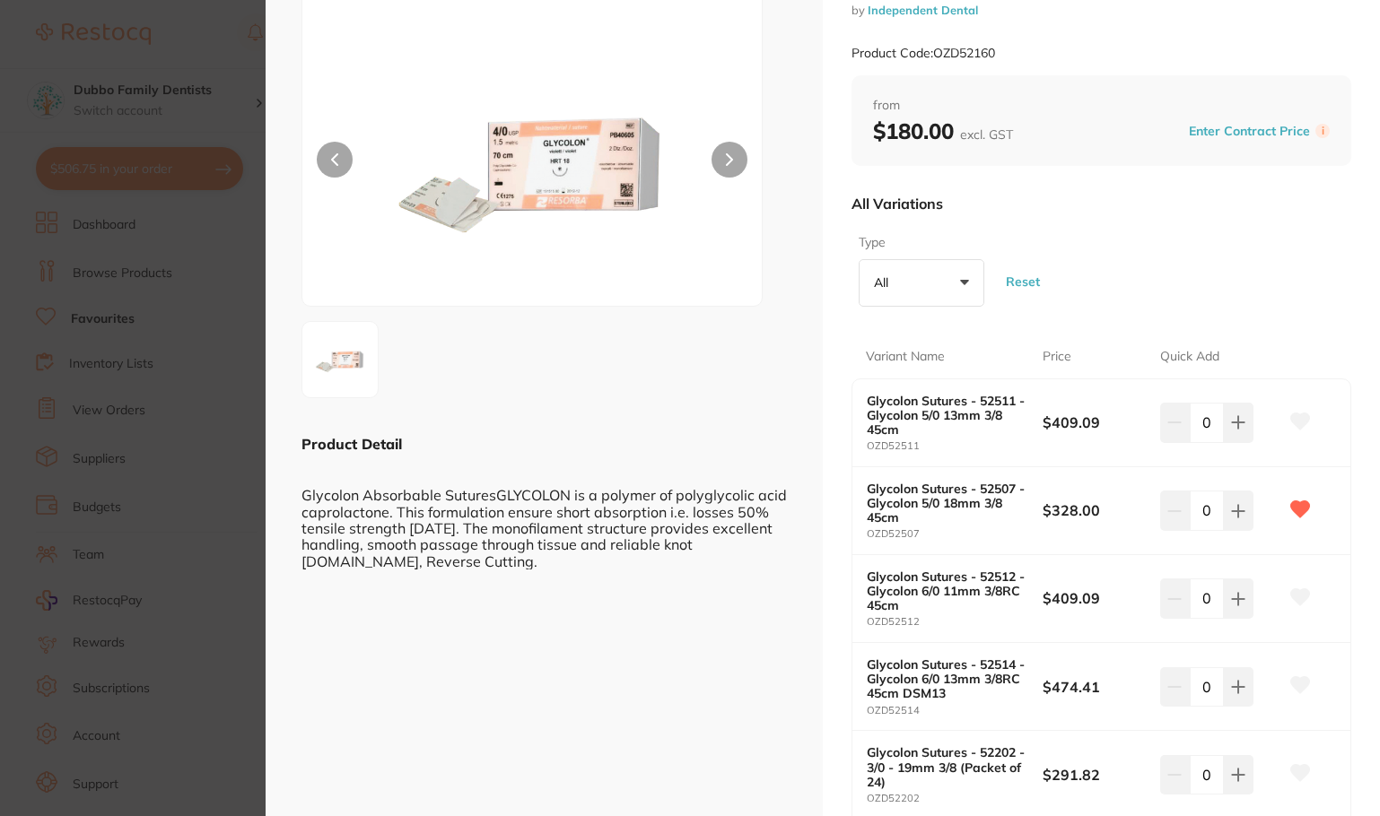
click at [541, 171] on img at bounding box center [531, 164] width 275 height 284
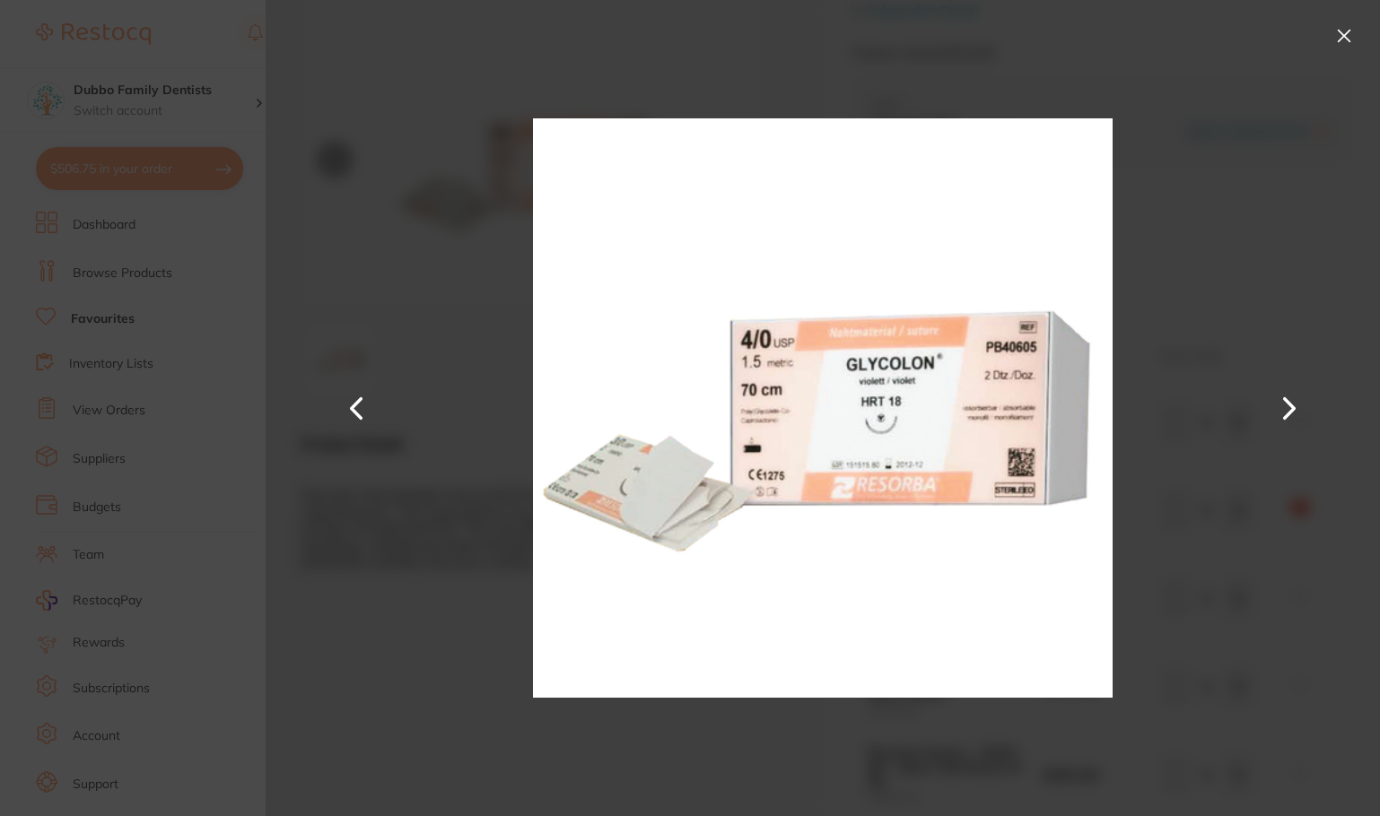
click at [1349, 28] on button at bounding box center [1344, 36] width 29 height 29
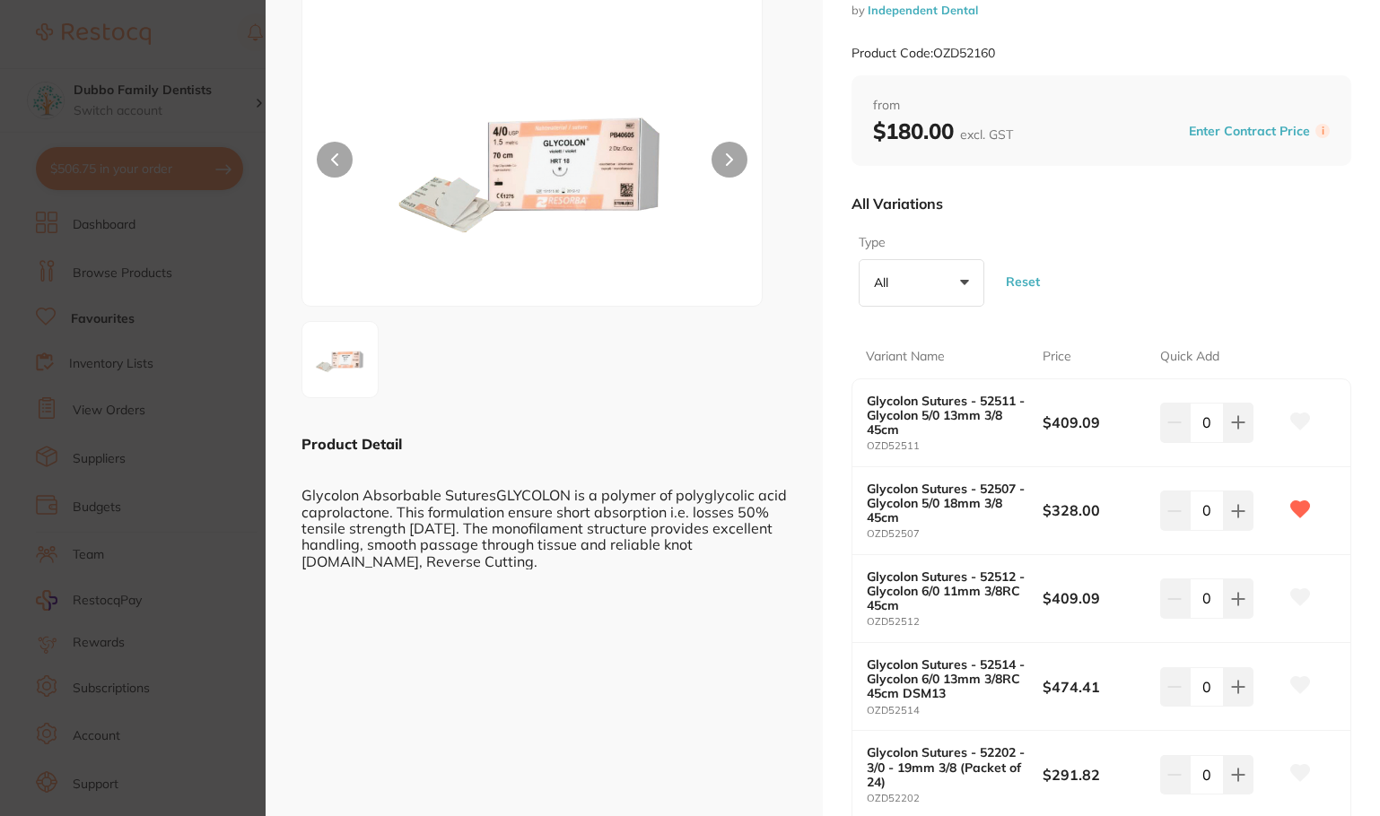
click at [604, 144] on img at bounding box center [531, 164] width 275 height 284
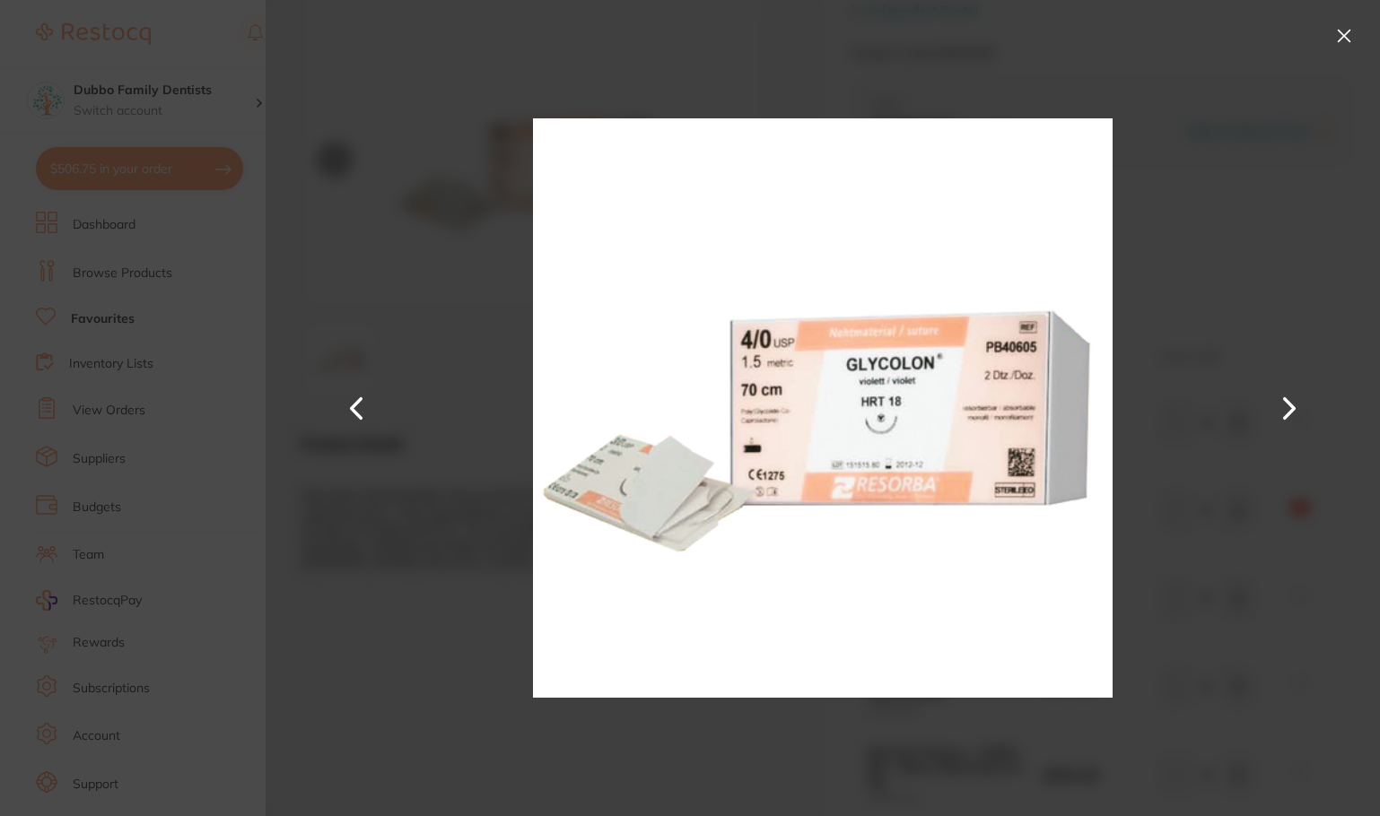
click at [1344, 38] on button at bounding box center [1344, 36] width 29 height 29
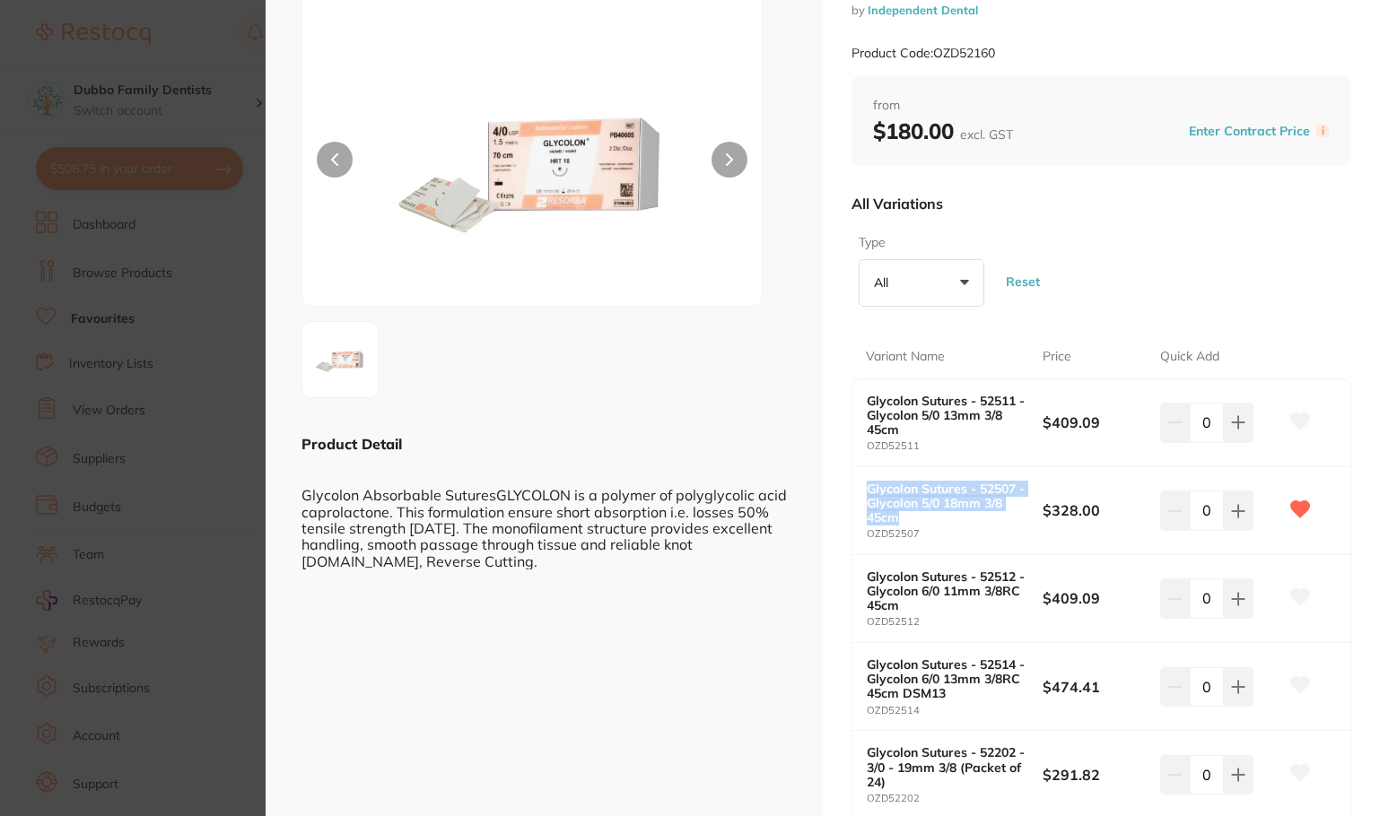
drag, startPoint x: 866, startPoint y: 490, endPoint x: 908, endPoint y: 516, distance: 49.6
click at [908, 516] on b "Glycolon Sutures - 52507 - Glycolon 5/0 18mm 3/8 45cm" at bounding box center [946, 503] width 159 height 43
copy b "Glycolon Sutures - 52507 - Glycolon 5/0 18mm 3/8 45cm"
drag, startPoint x: 511, startPoint y: 0, endPoint x: 1207, endPoint y: 37, distance: 697.2
click at [1207, 37] on div "Product Code: OZD52160" at bounding box center [1101, 53] width 500 height 44
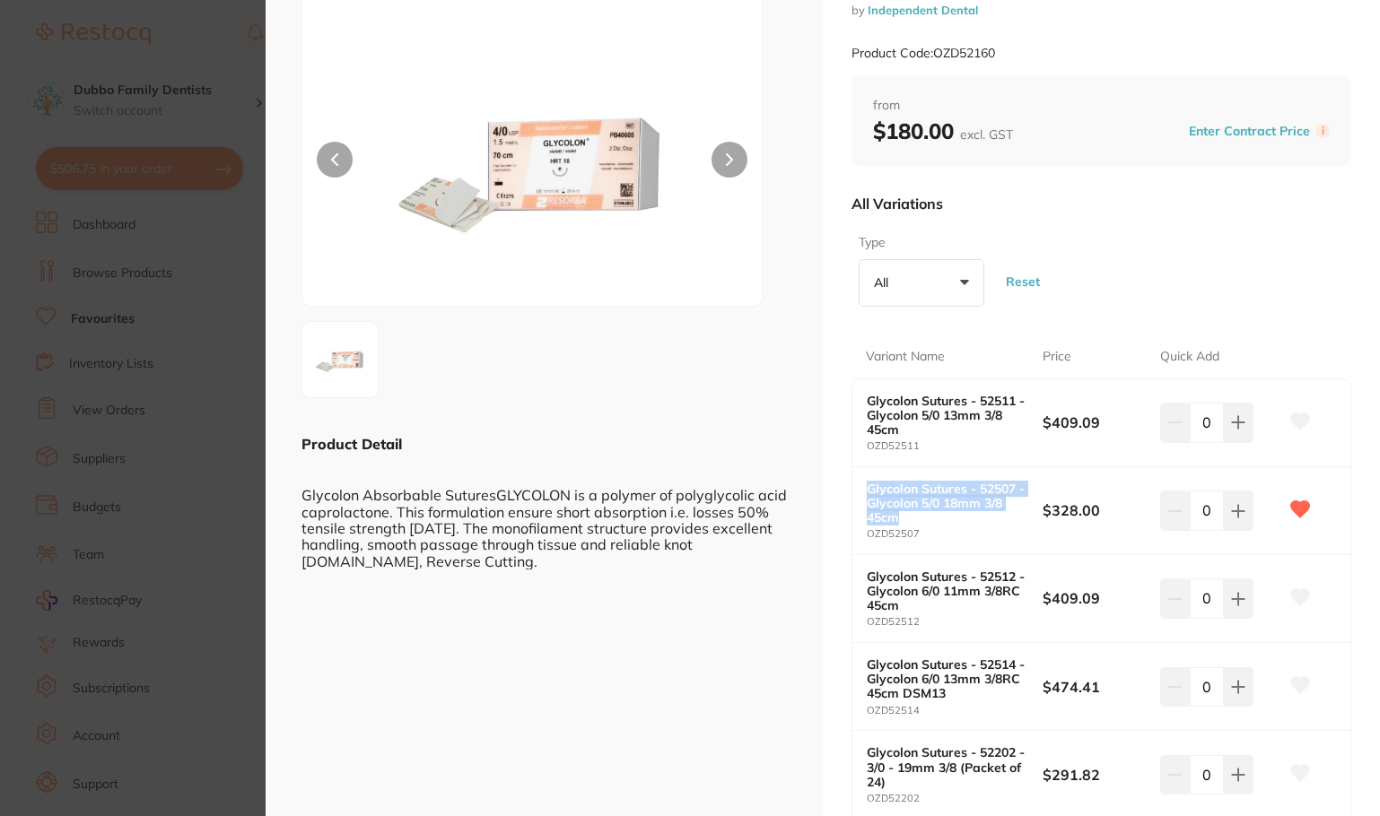
drag, startPoint x: 863, startPoint y: 485, endPoint x: 905, endPoint y: 519, distance: 54.2
click at [905, 519] on div "Glycolon Sutures - 52507 - Glycolon 5/0 18mm 3/8 45cm OZD52507 $328.00 0" at bounding box center [1101, 511] width 498 height 88
copy b "Glycolon Sutures - 52507 - Glycolon 5/0 18mm 3/8 45cm"
